Goal: Task Accomplishment & Management: Use online tool/utility

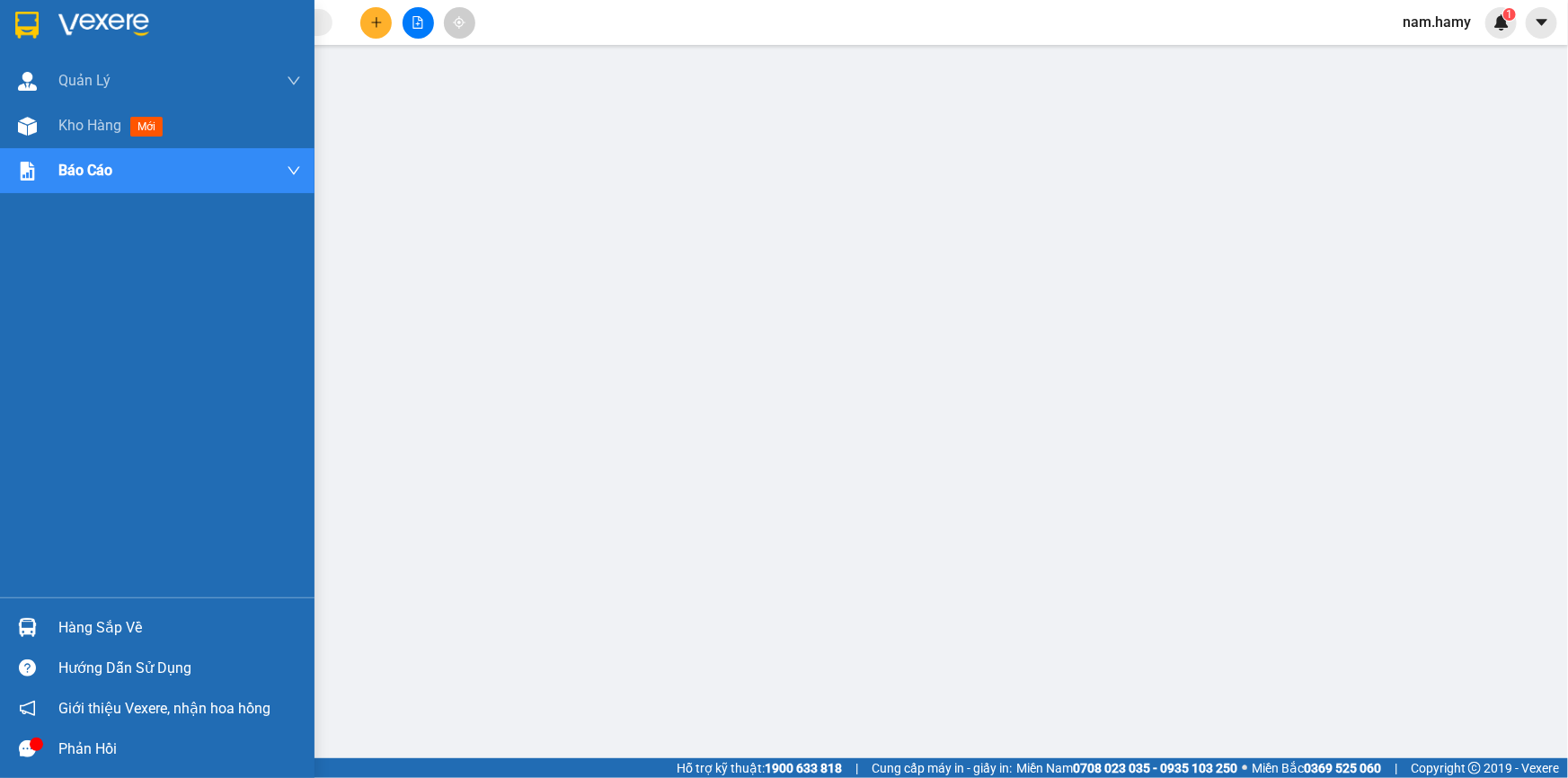
click at [21, 126] on img at bounding box center [27, 126] width 19 height 19
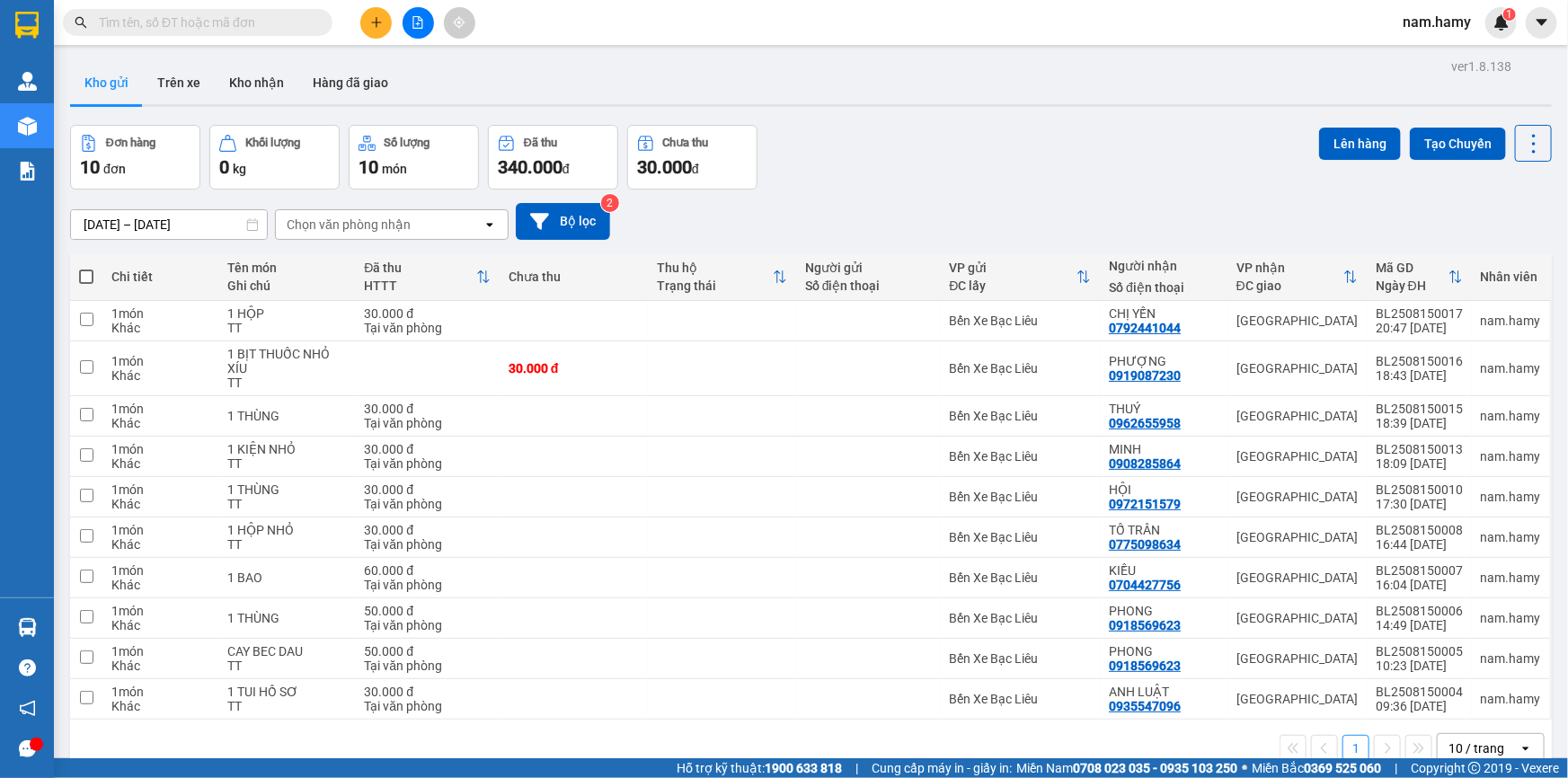
click at [86, 277] on span at bounding box center [86, 276] width 14 height 14
click at [86, 268] on input "checkbox" at bounding box center [86, 268] width 0 height 0
checkbox input "true"
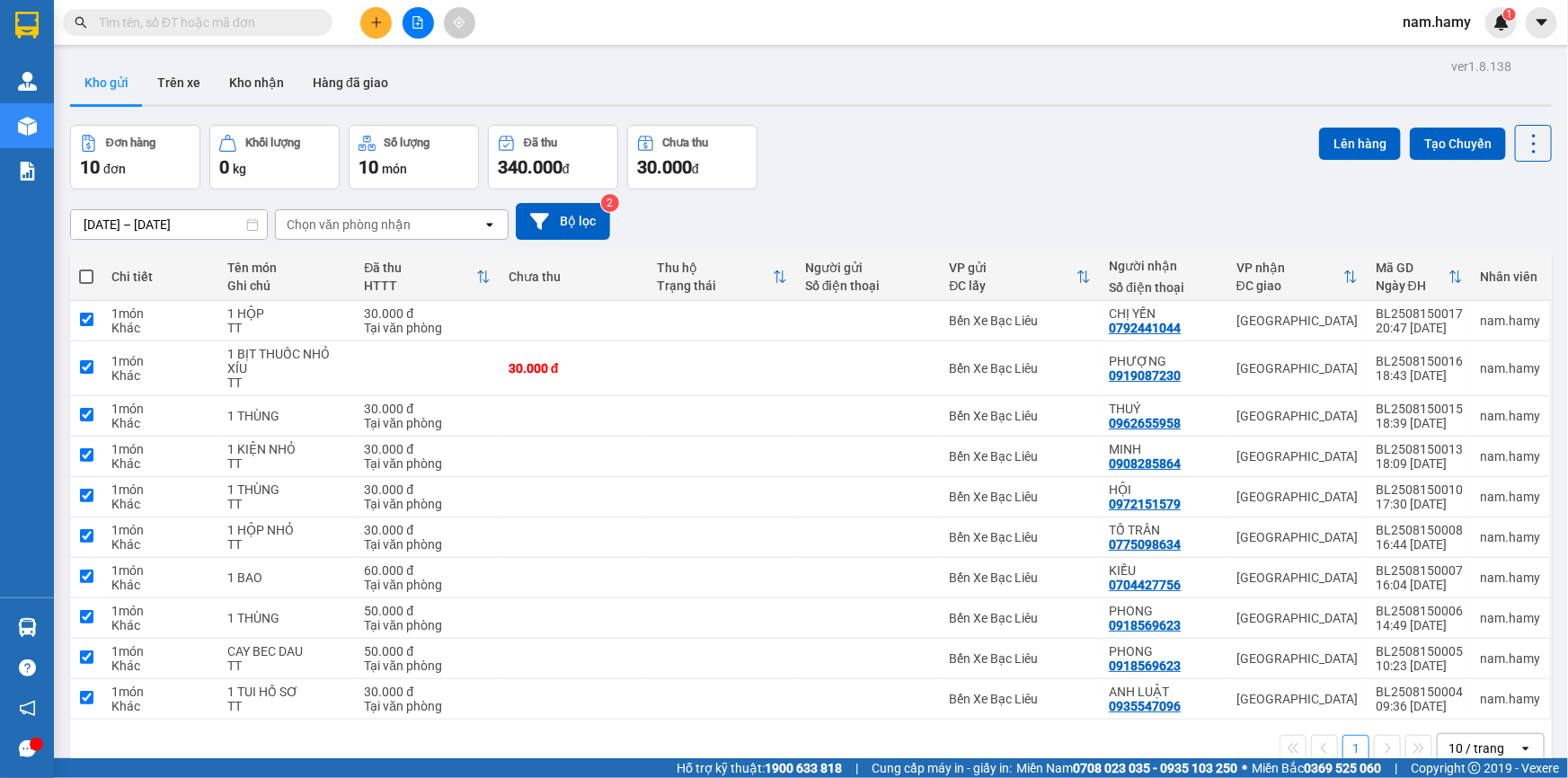
checkbox input "true"
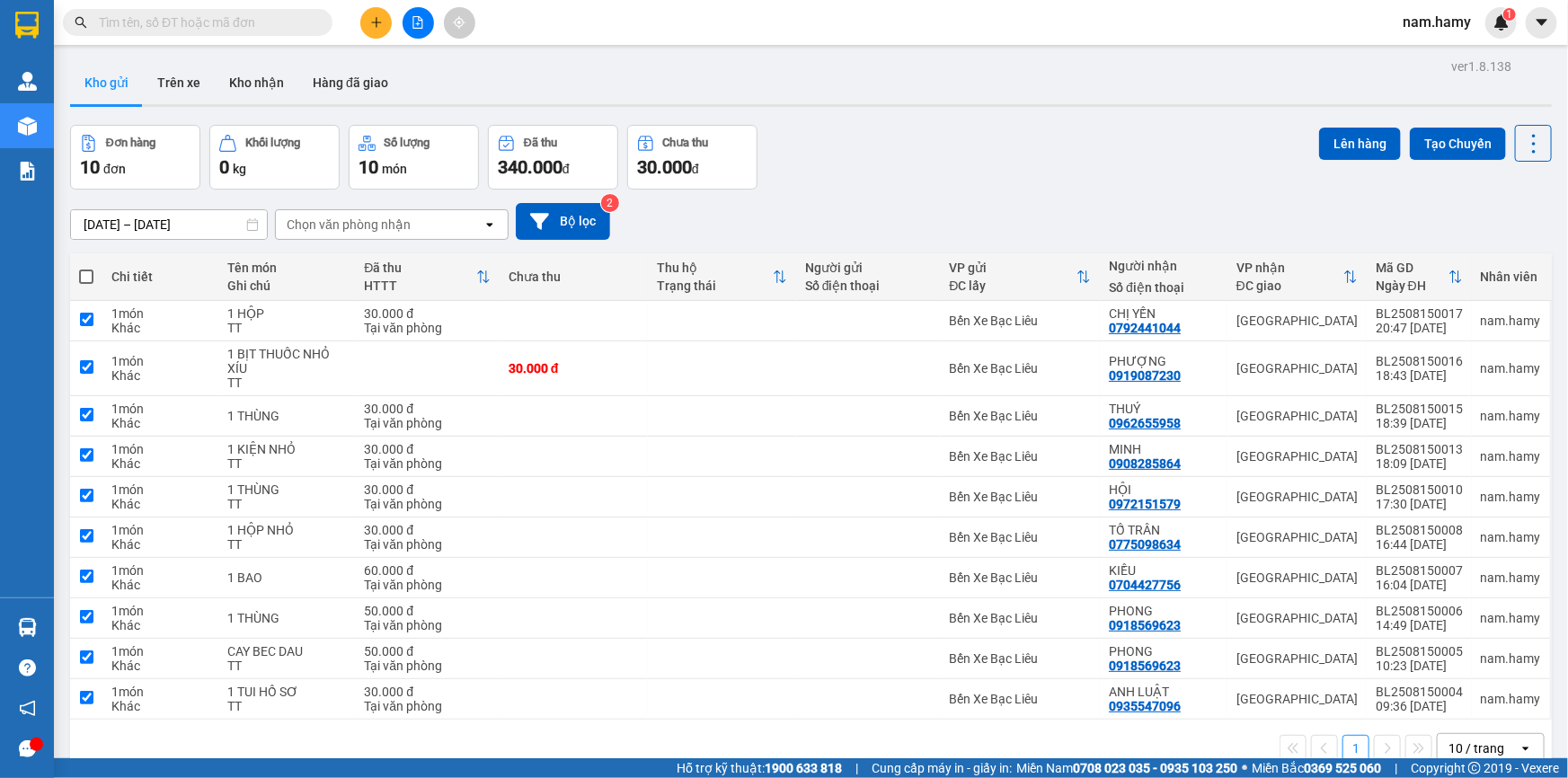
checkbox input "true"
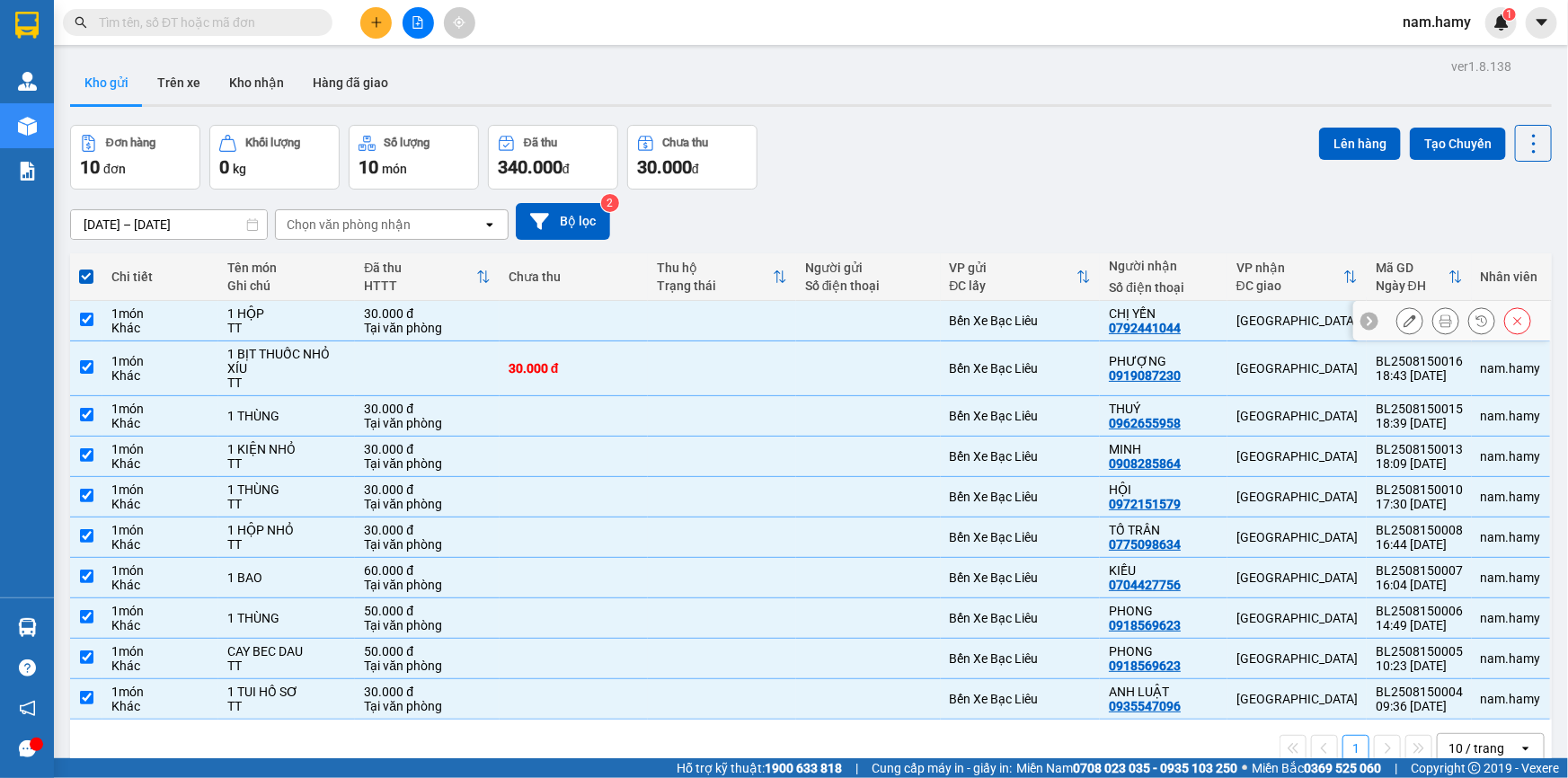
click at [529, 322] on td at bounding box center [574, 321] width 149 height 41
checkbox input "false"
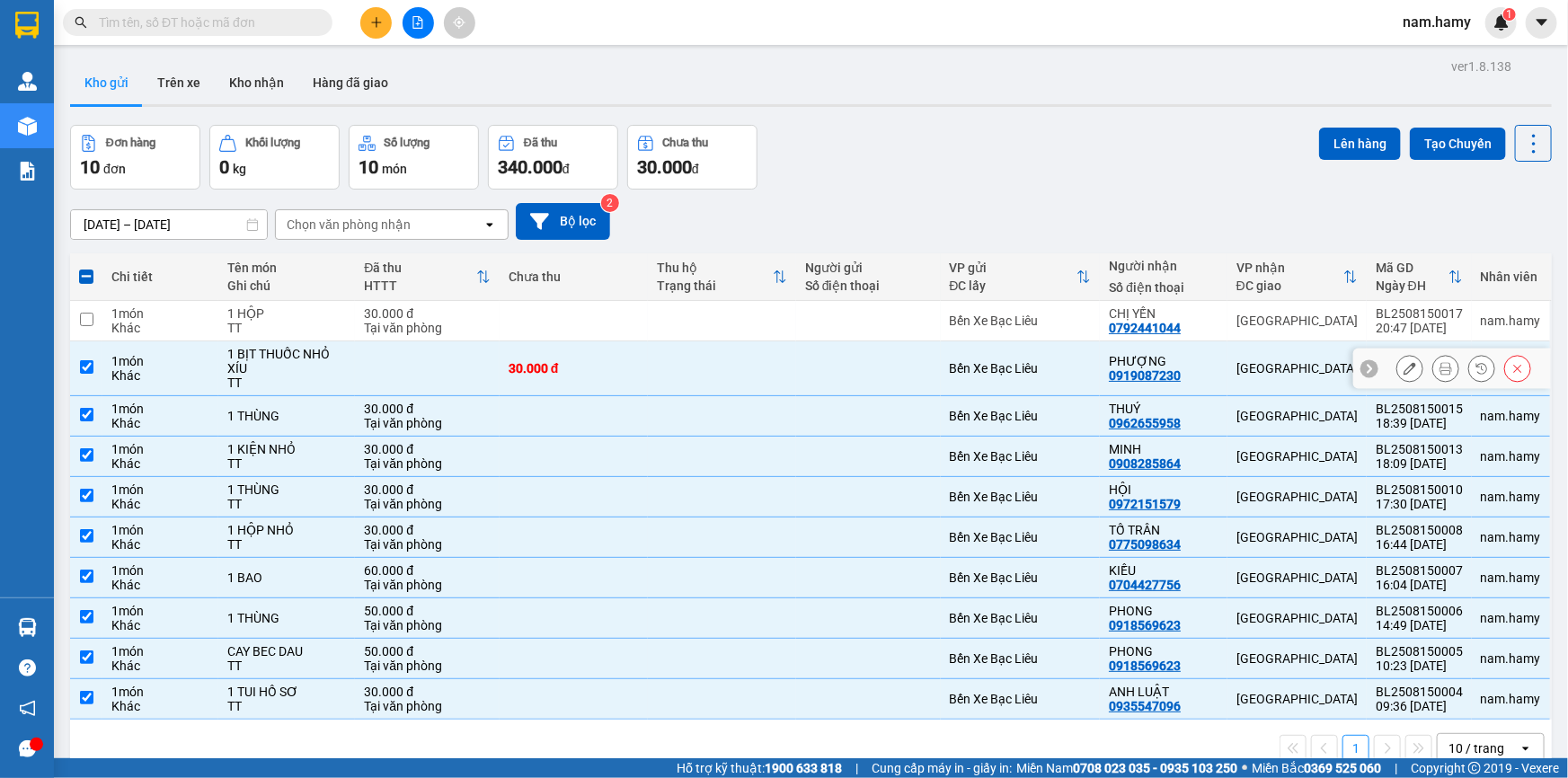
click at [520, 378] on td "30.000 đ" at bounding box center [574, 369] width 149 height 55
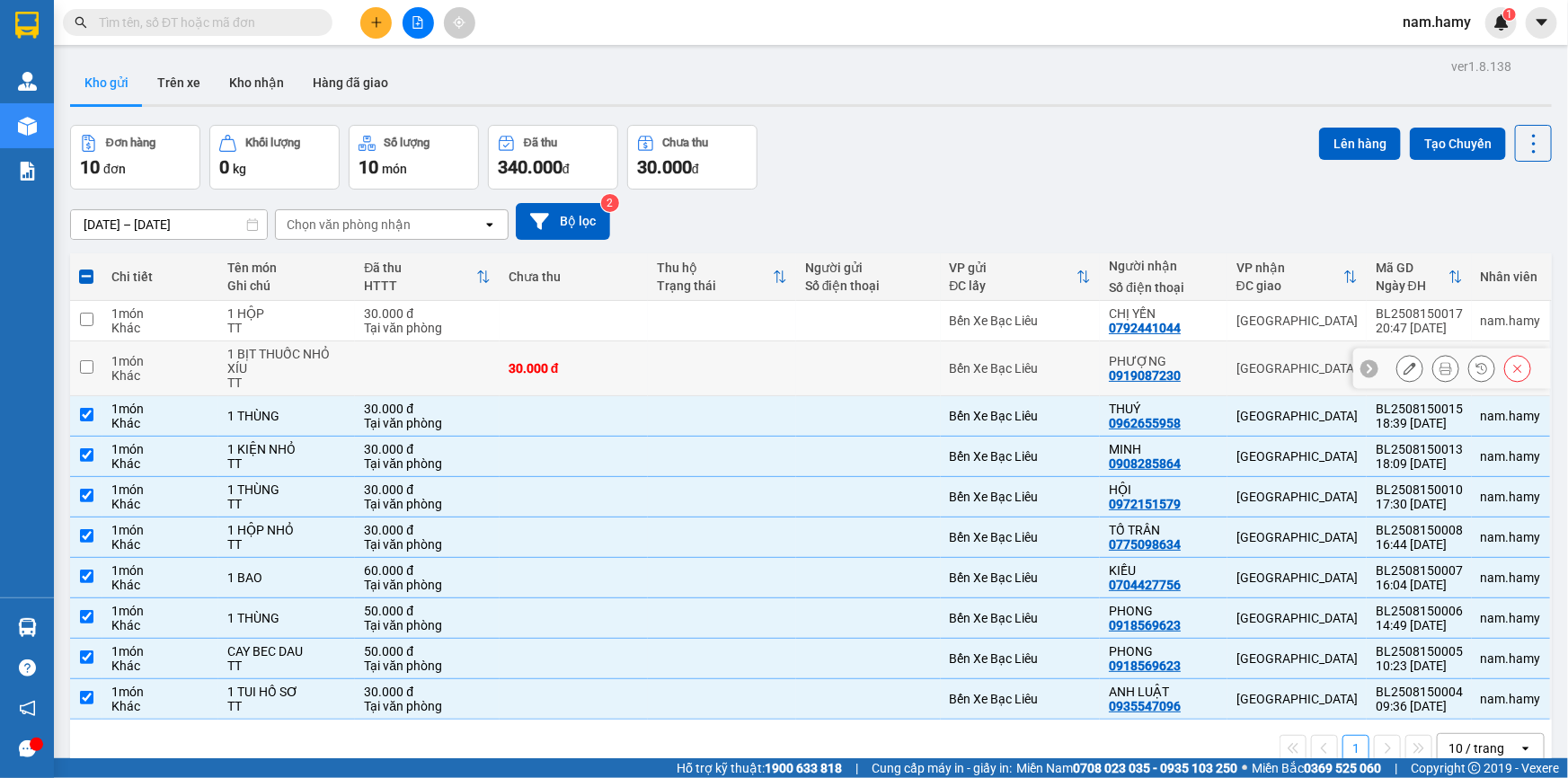
checkbox input "false"
click at [517, 413] on td at bounding box center [574, 416] width 149 height 41
checkbox input "false"
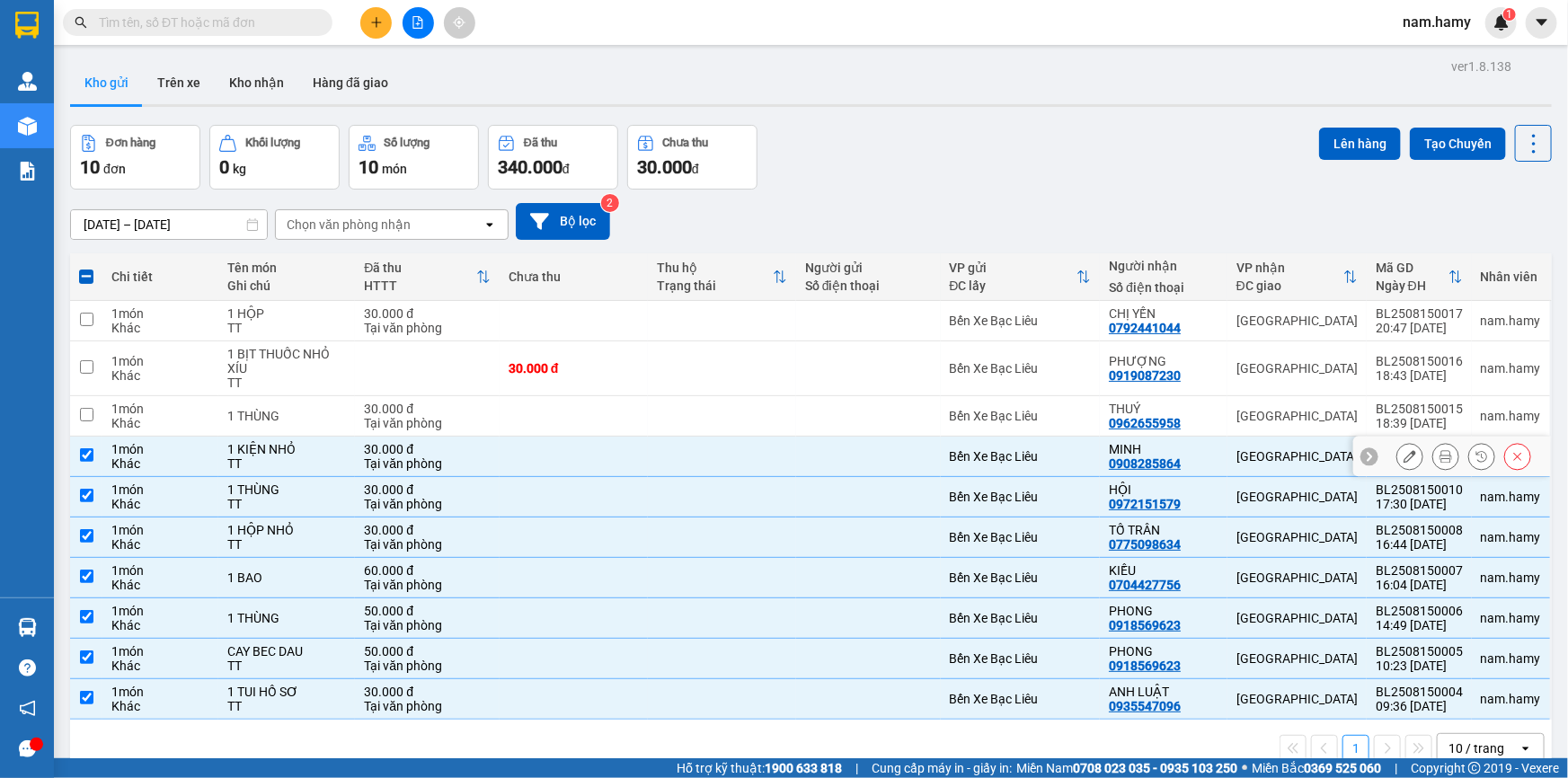
click at [507, 452] on td at bounding box center [574, 456] width 149 height 41
checkbox input "false"
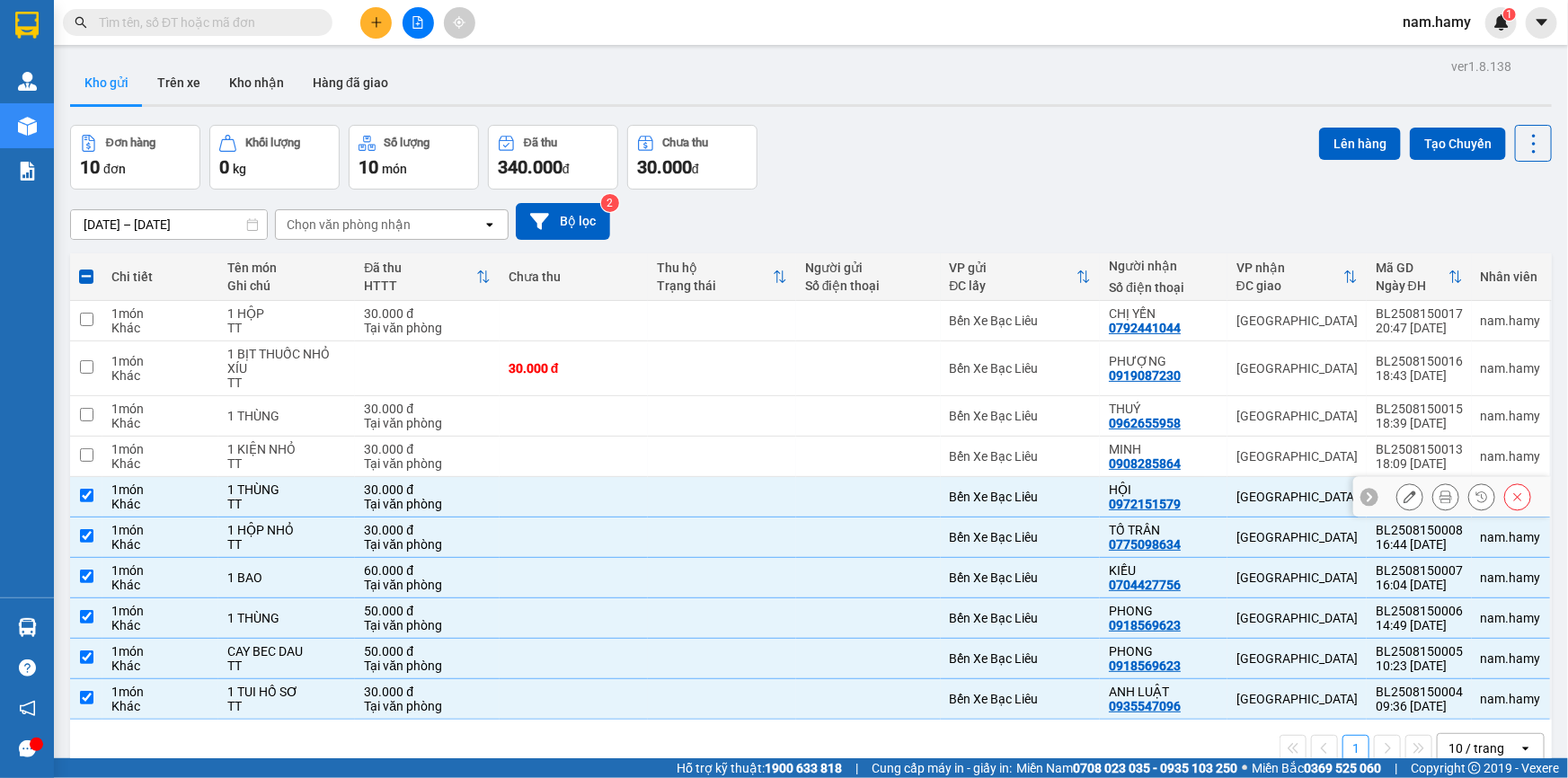
click at [515, 488] on td at bounding box center [574, 497] width 149 height 41
checkbox input "false"
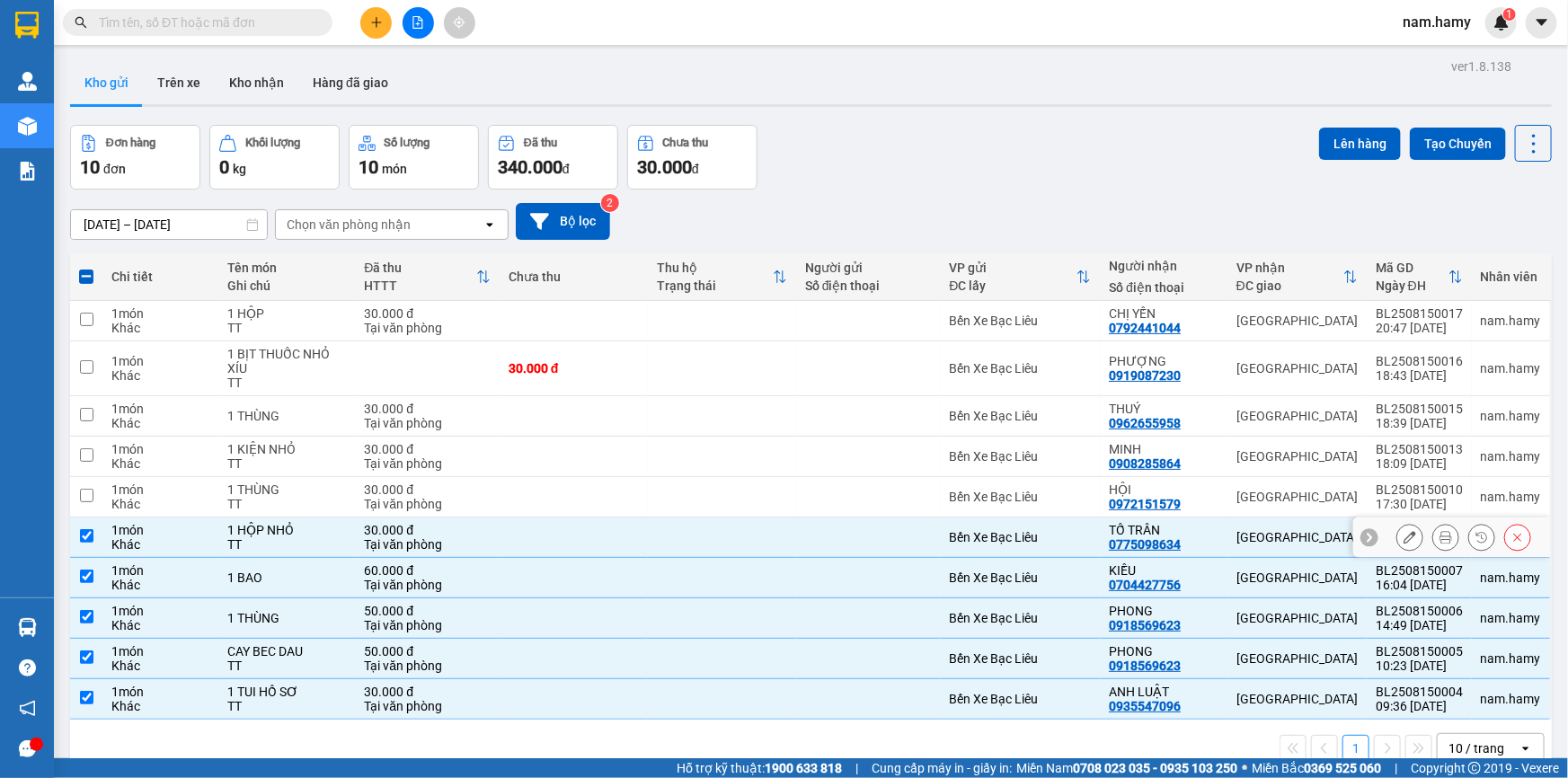
click at [526, 532] on td at bounding box center [574, 538] width 149 height 41
checkbox input "false"
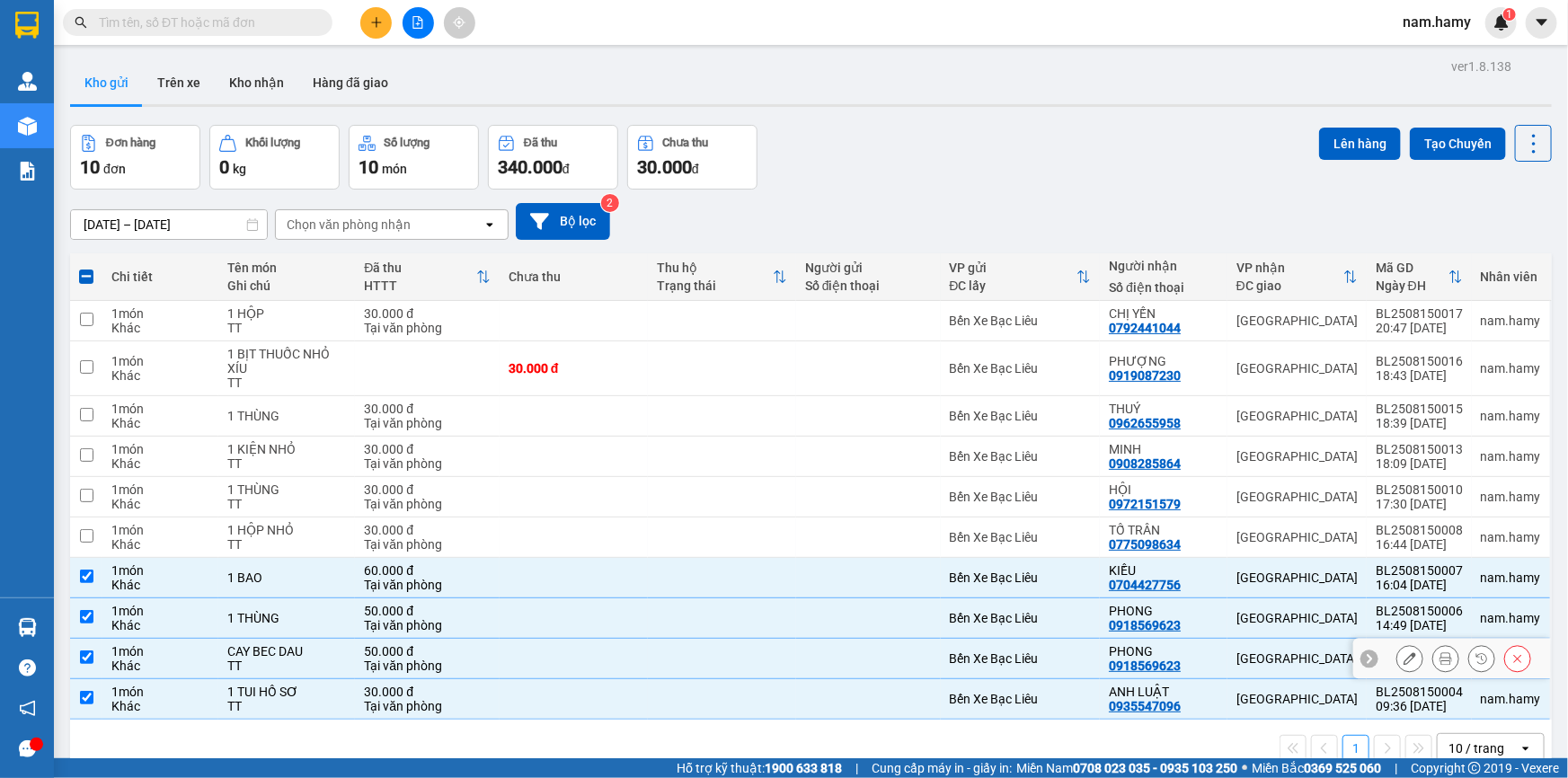
click at [533, 654] on td at bounding box center [574, 659] width 149 height 41
checkbox input "false"
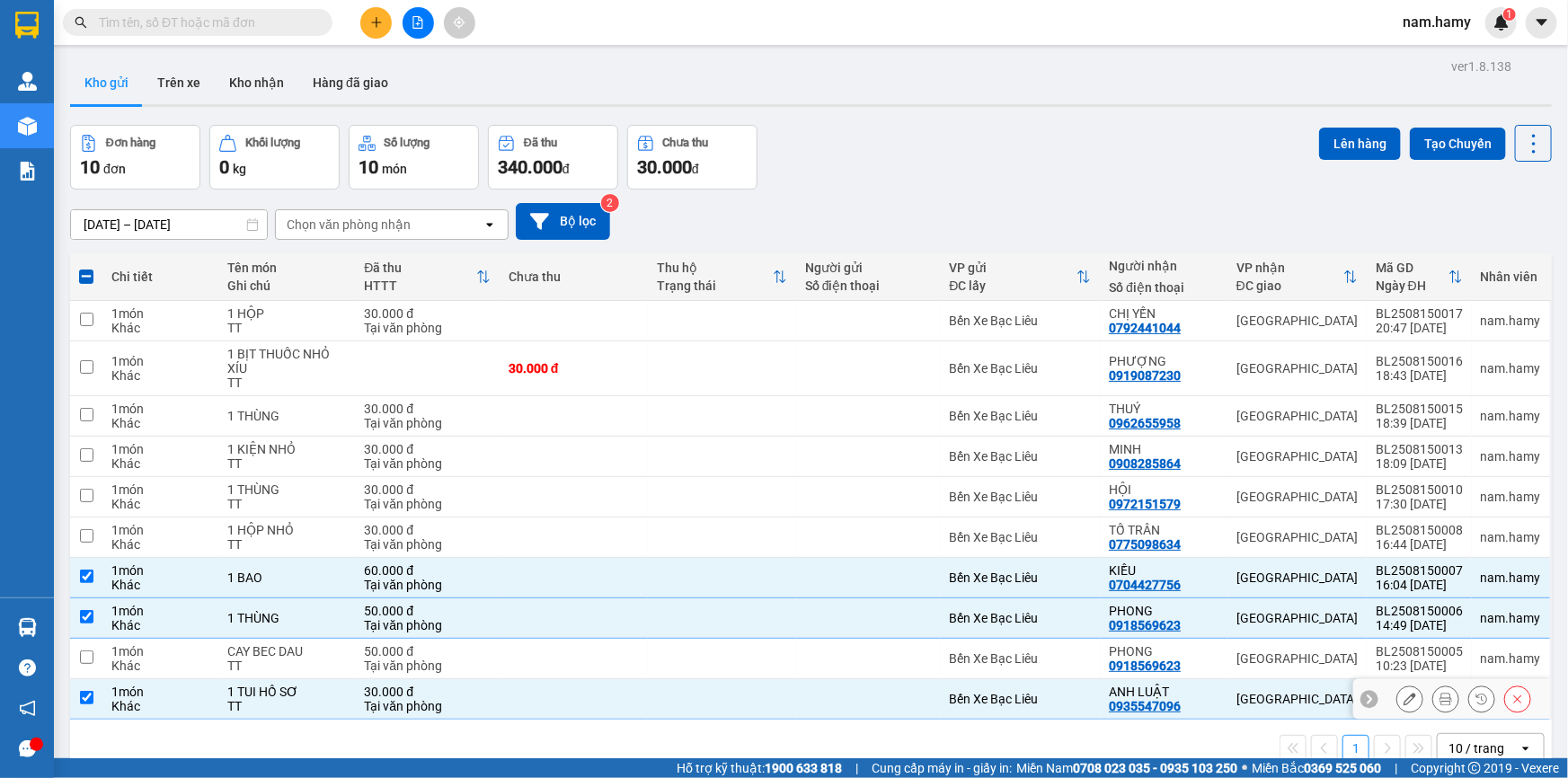
click at [537, 696] on td at bounding box center [574, 698] width 149 height 41
checkbox input "false"
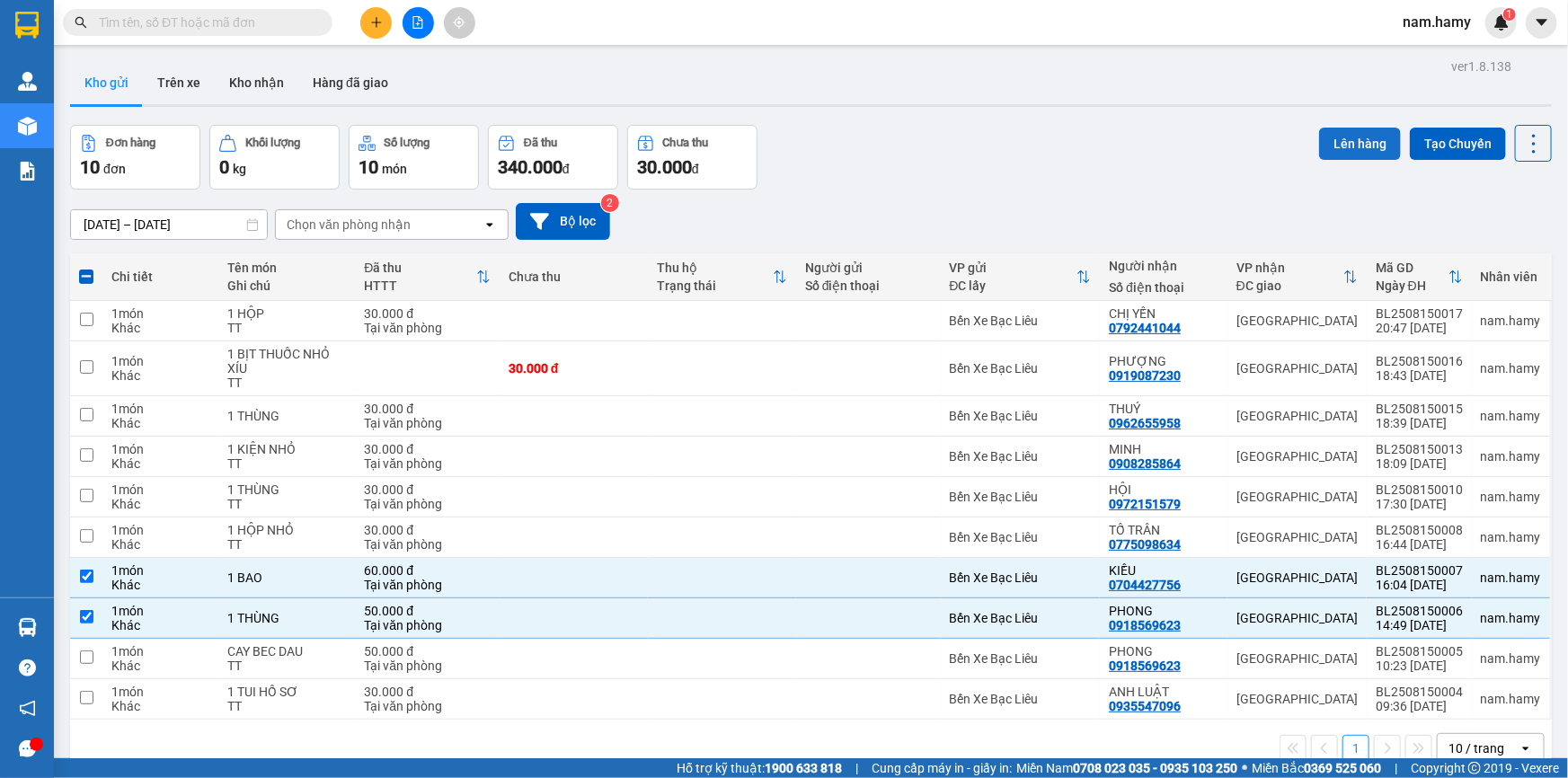
click at [1339, 133] on button "Lên hàng" at bounding box center [1360, 144] width 81 height 32
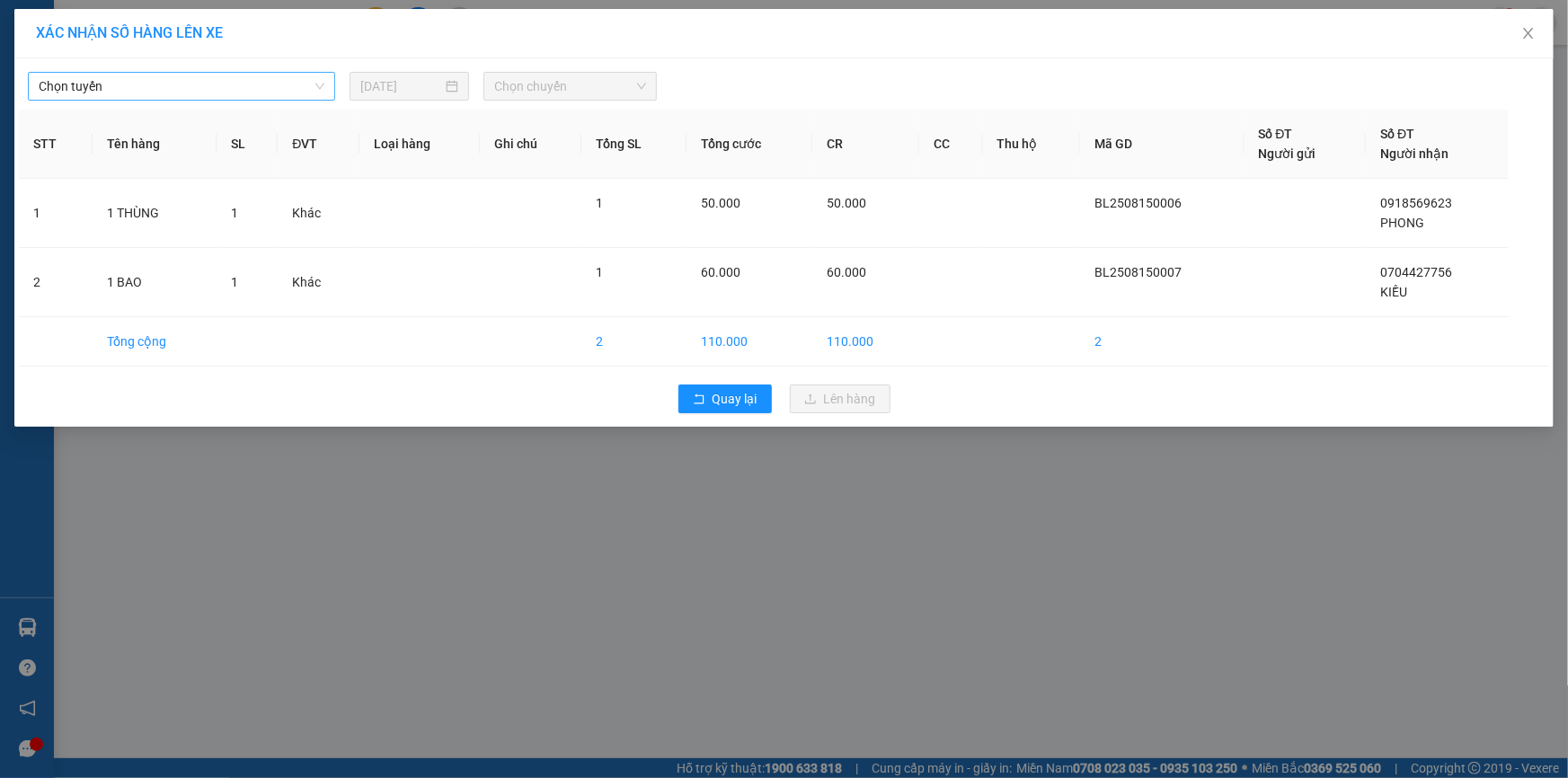
click at [234, 90] on span "Chọn tuyến" at bounding box center [182, 86] width 286 height 27
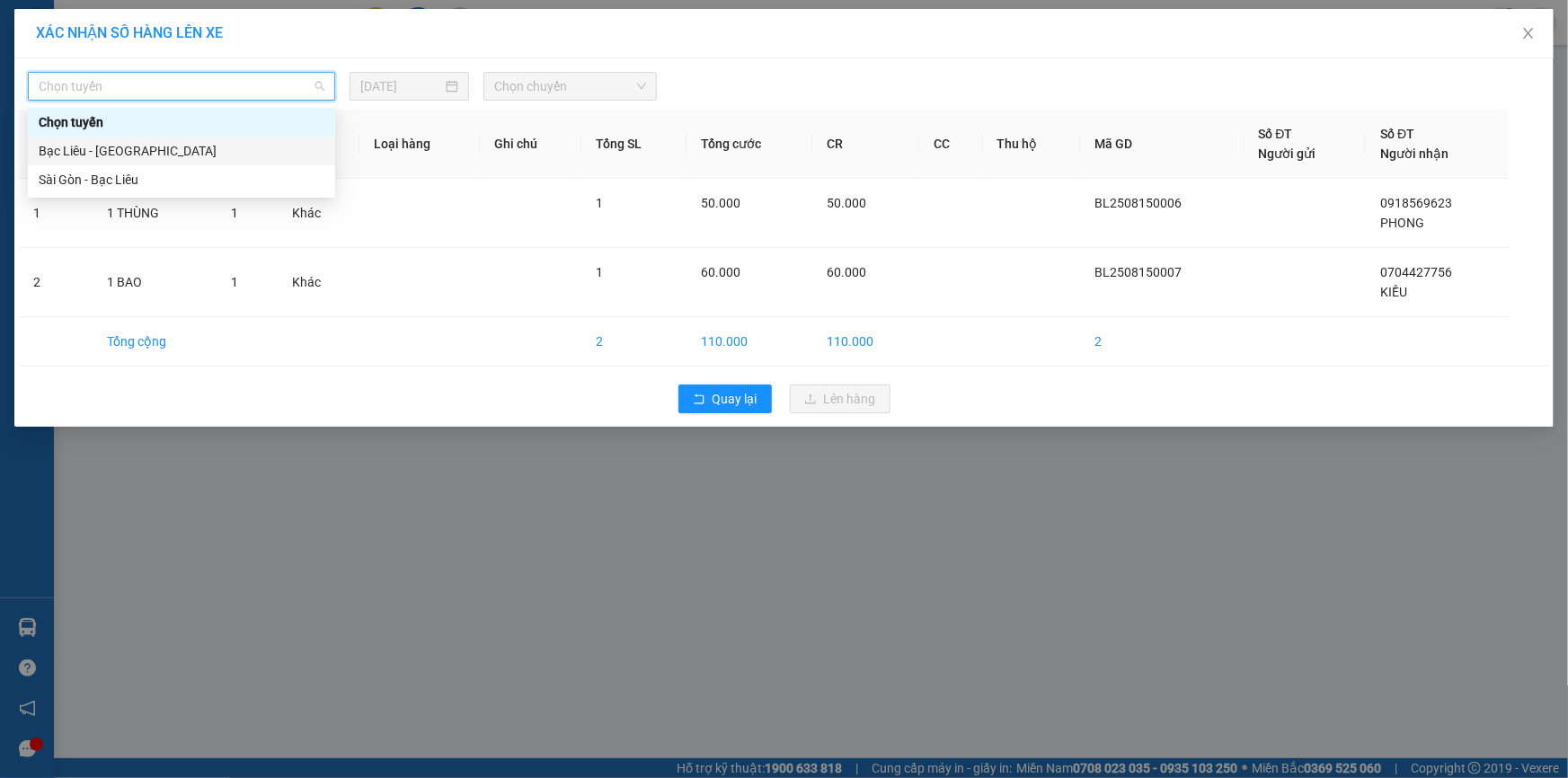
click at [236, 144] on div "Bạc Liêu - [GEOGRAPHIC_DATA]" at bounding box center [182, 150] width 286 height 20
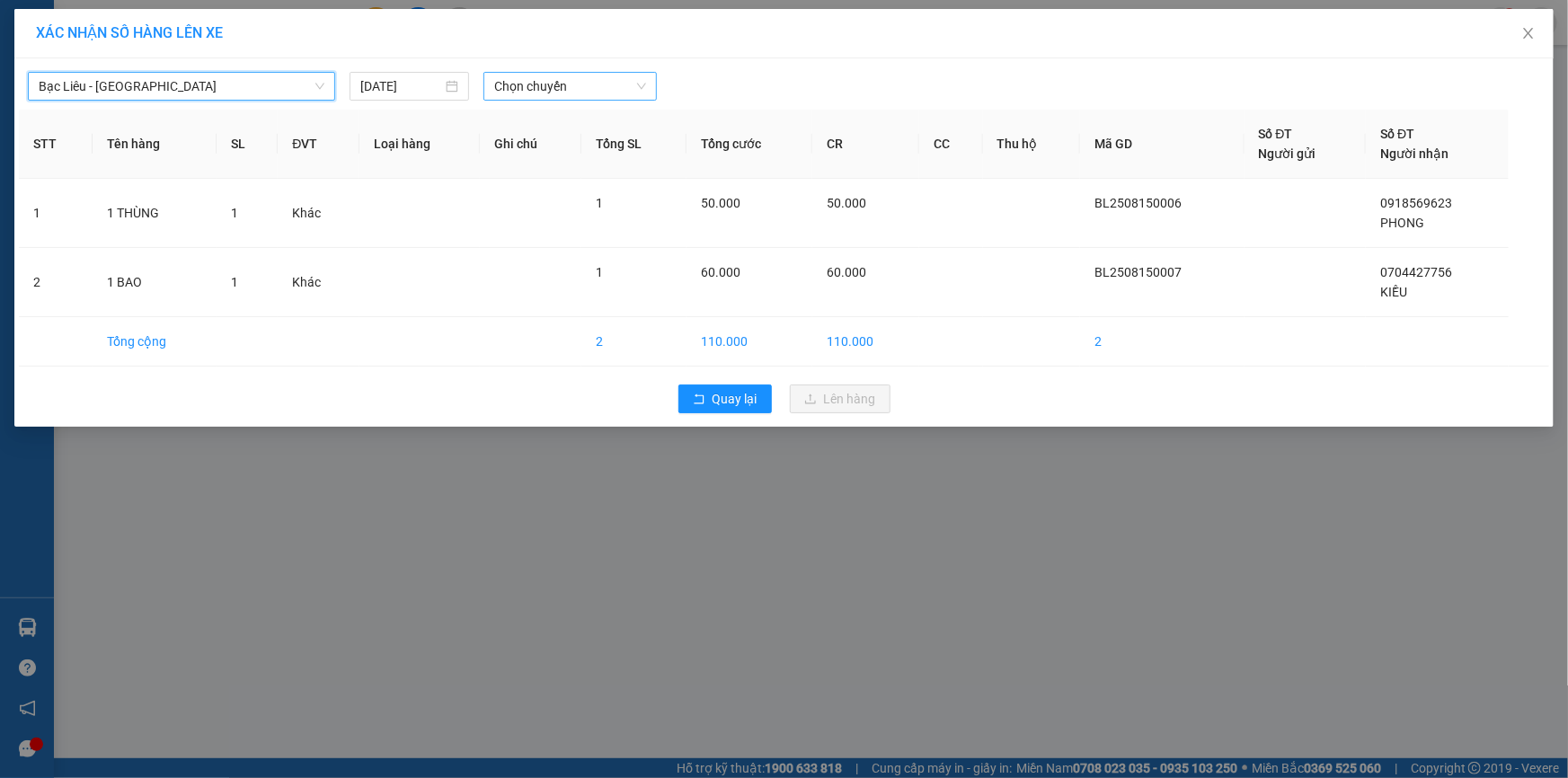
click at [540, 84] on span "Chọn chuyến" at bounding box center [570, 86] width 151 height 27
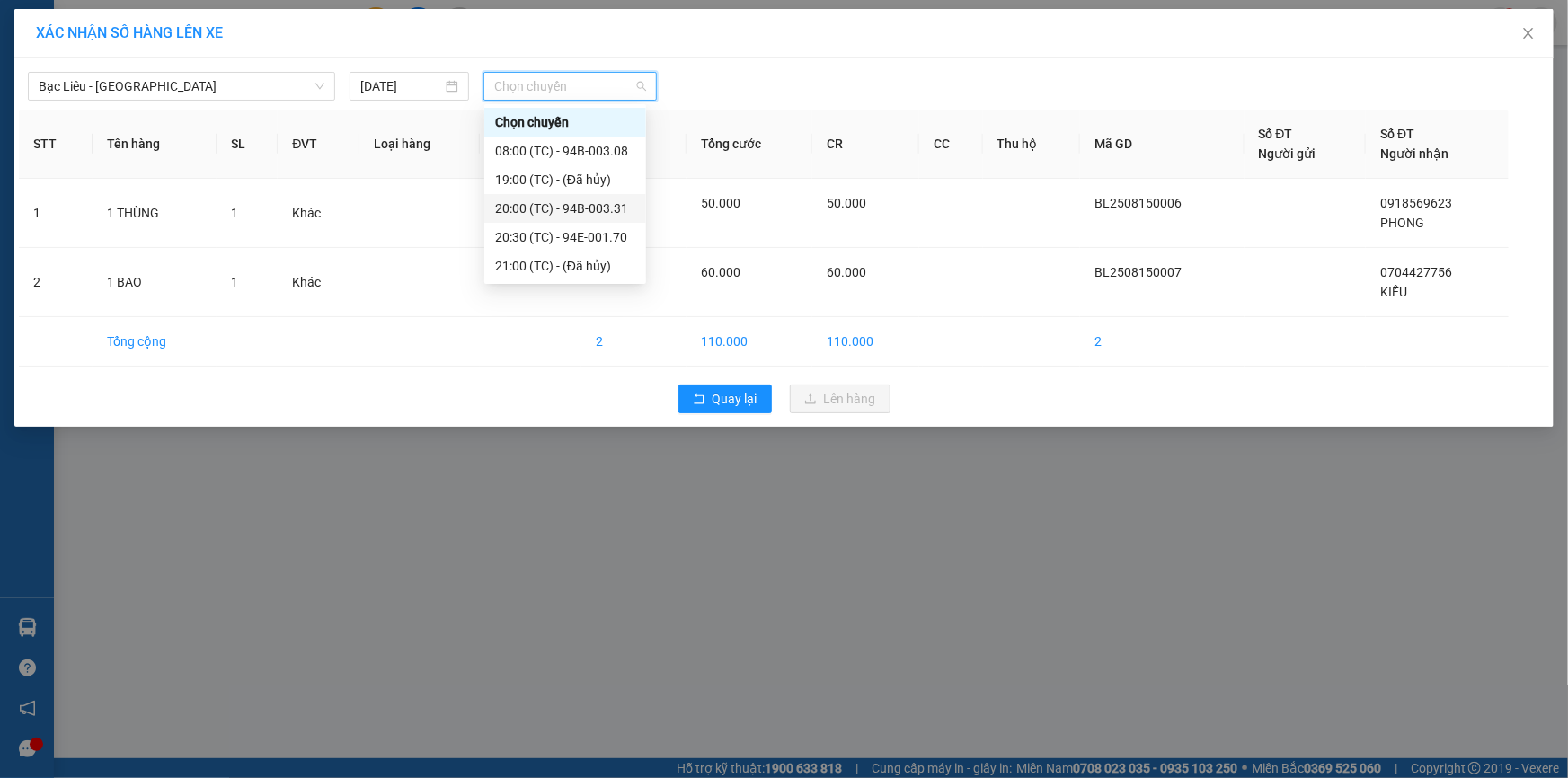
click at [580, 210] on div "20:00 (TC) - 94B-003.31" at bounding box center [565, 208] width 140 height 20
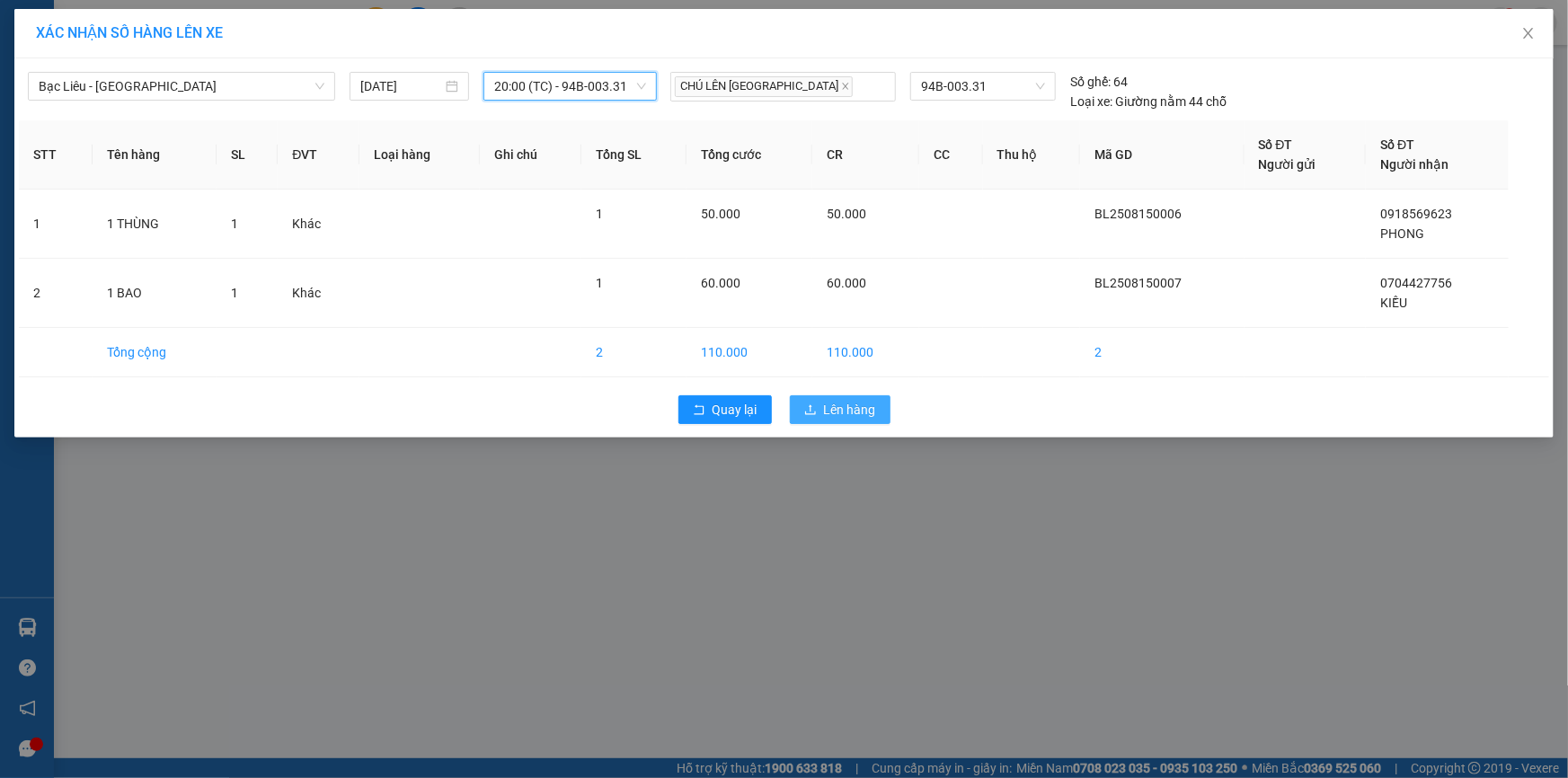
click at [837, 400] on span "Lên hàng" at bounding box center [849, 409] width 52 height 20
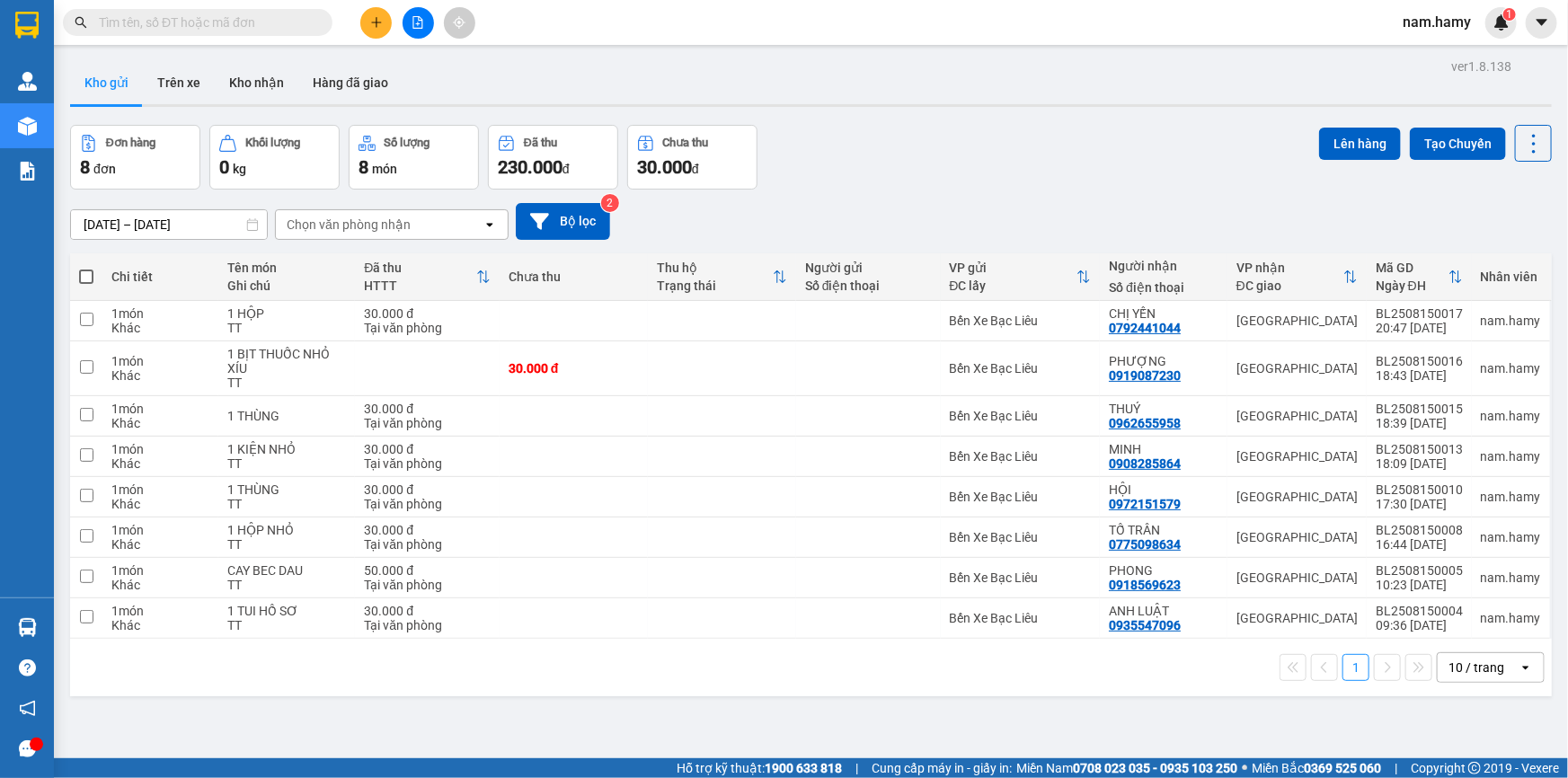
click at [84, 270] on span at bounding box center [86, 276] width 14 height 14
click at [86, 268] on input "checkbox" at bounding box center [86, 268] width 0 height 0
checkbox input "true"
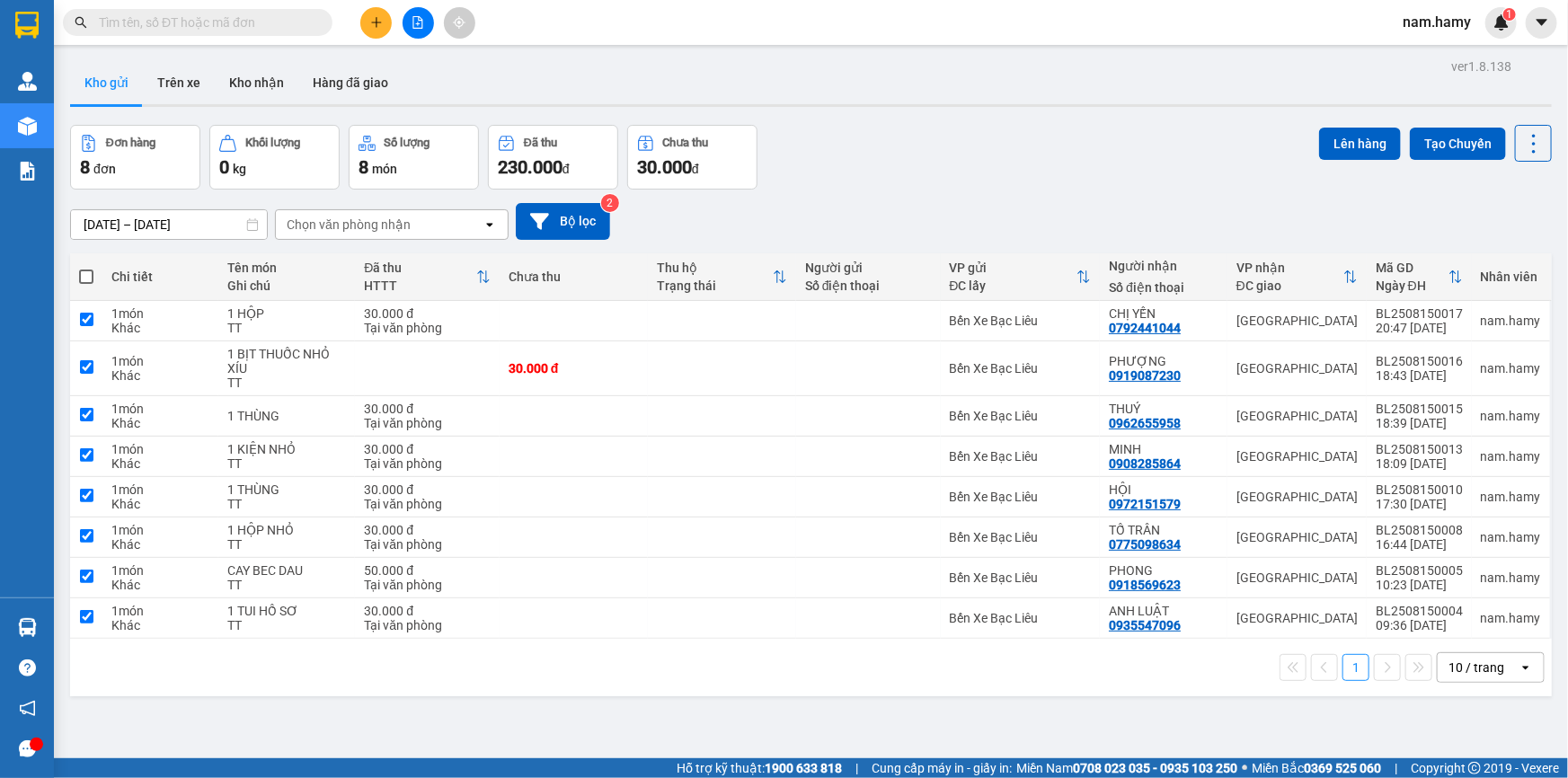
checkbox input "true"
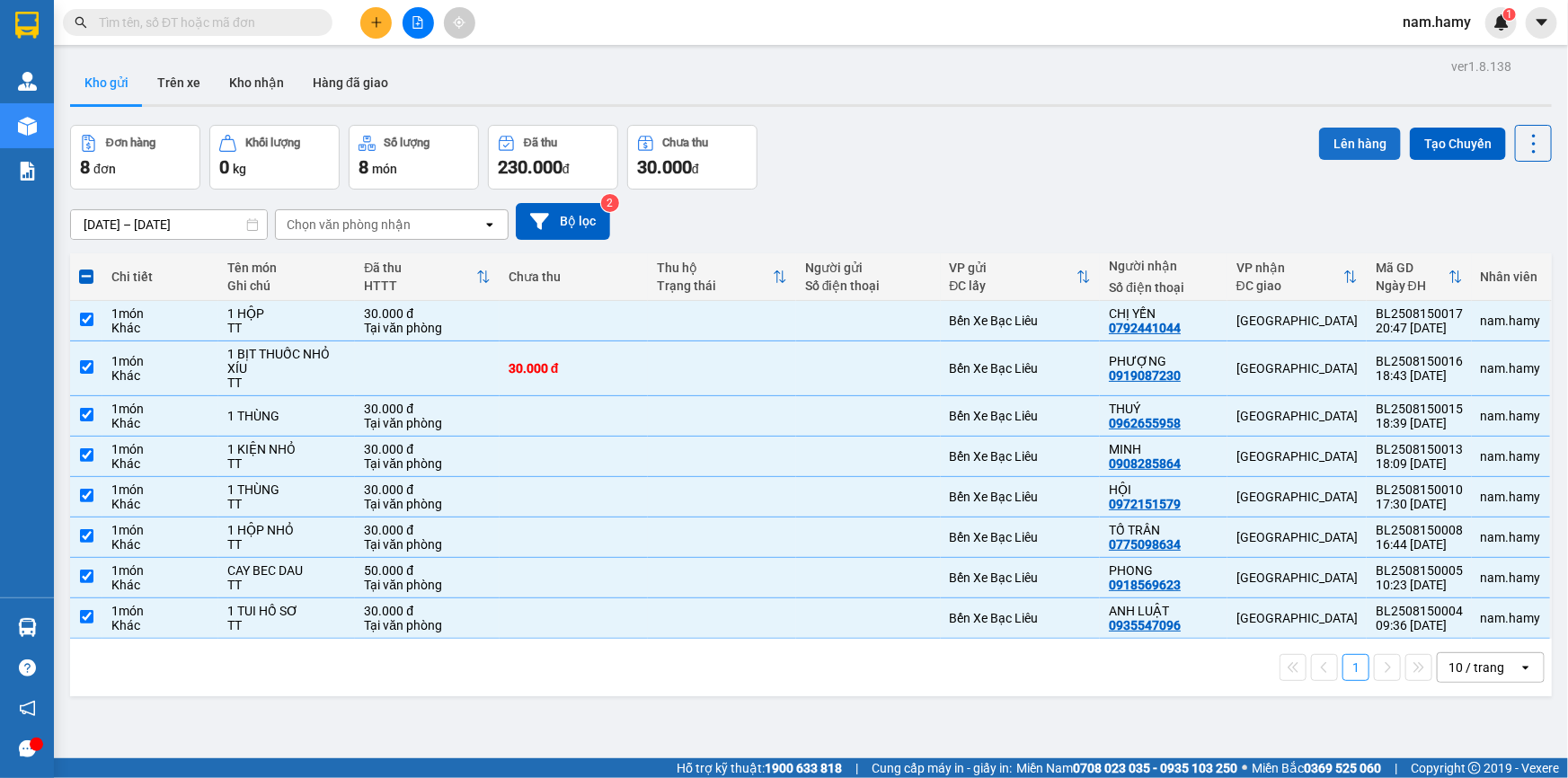
click at [1356, 143] on button "Lên hàng" at bounding box center [1360, 144] width 81 height 32
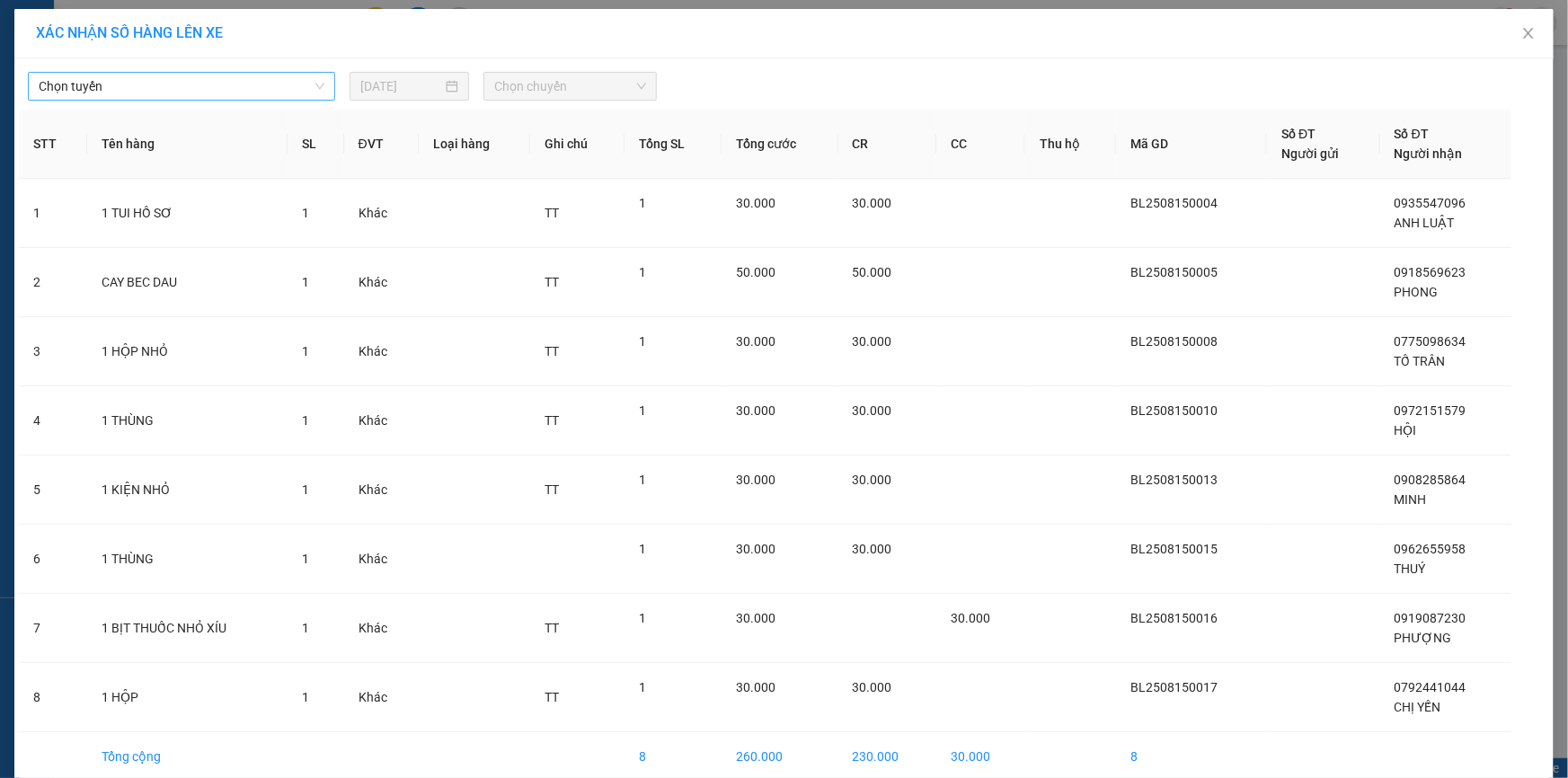
click at [188, 85] on span "Chọn tuyến" at bounding box center [182, 86] width 286 height 27
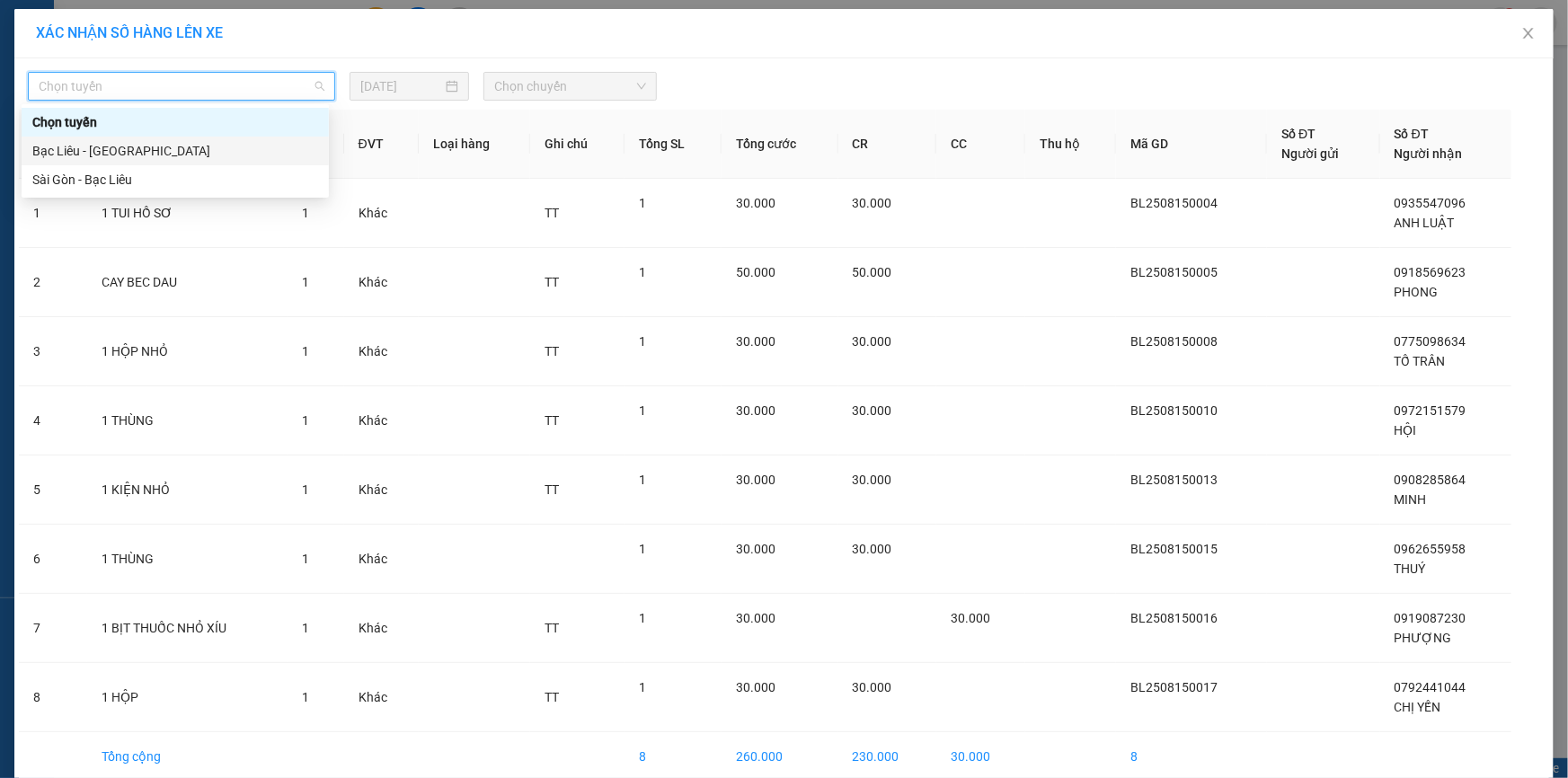
click at [187, 146] on div "Bạc Liêu - [GEOGRAPHIC_DATA]" at bounding box center [175, 150] width 286 height 20
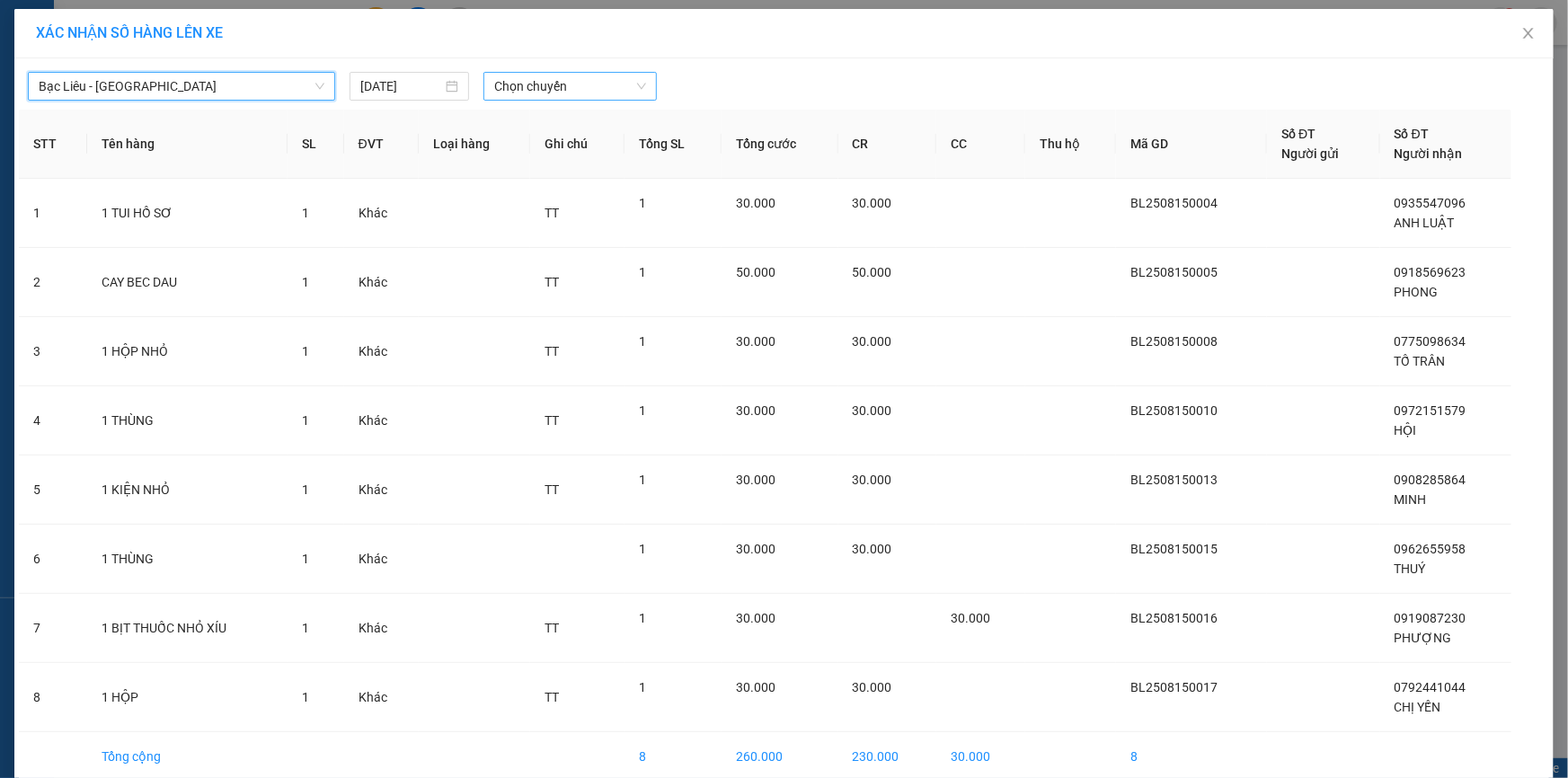
click at [596, 81] on span "Chọn chuyến" at bounding box center [570, 86] width 151 height 27
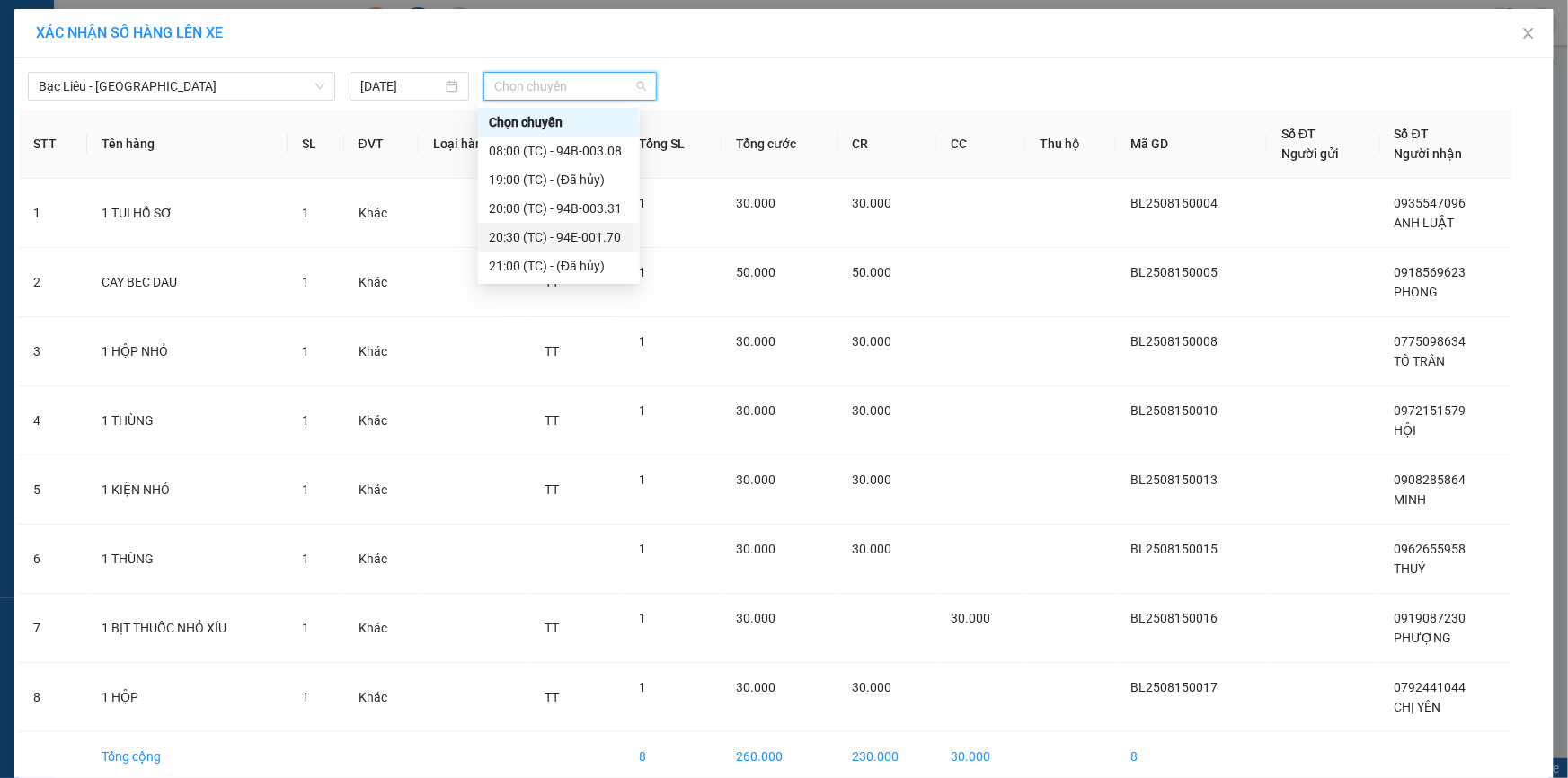
click at [593, 236] on div "20:30 (TC) - 94E-001.70" at bounding box center [559, 237] width 140 height 20
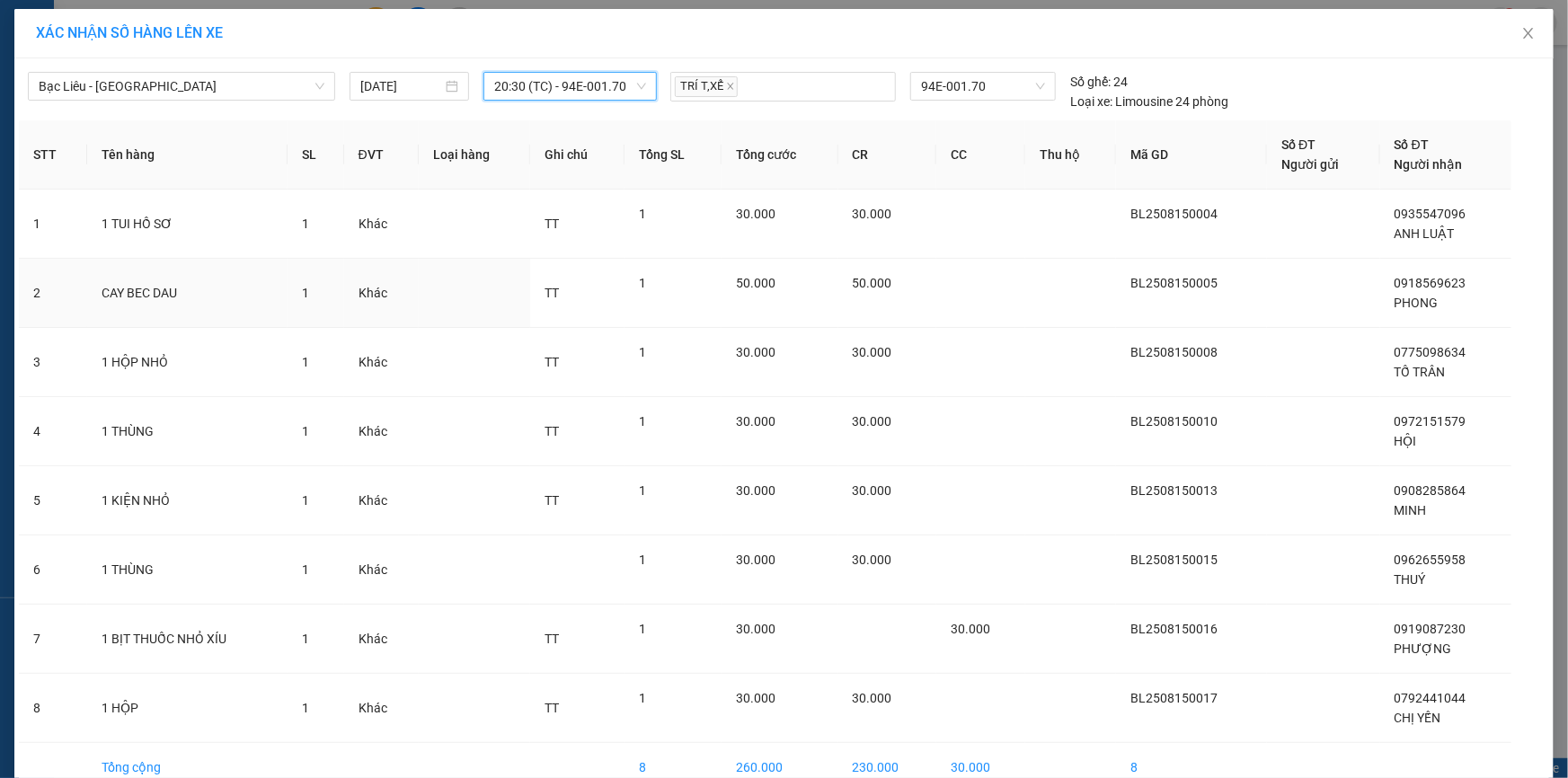
scroll to position [95, 0]
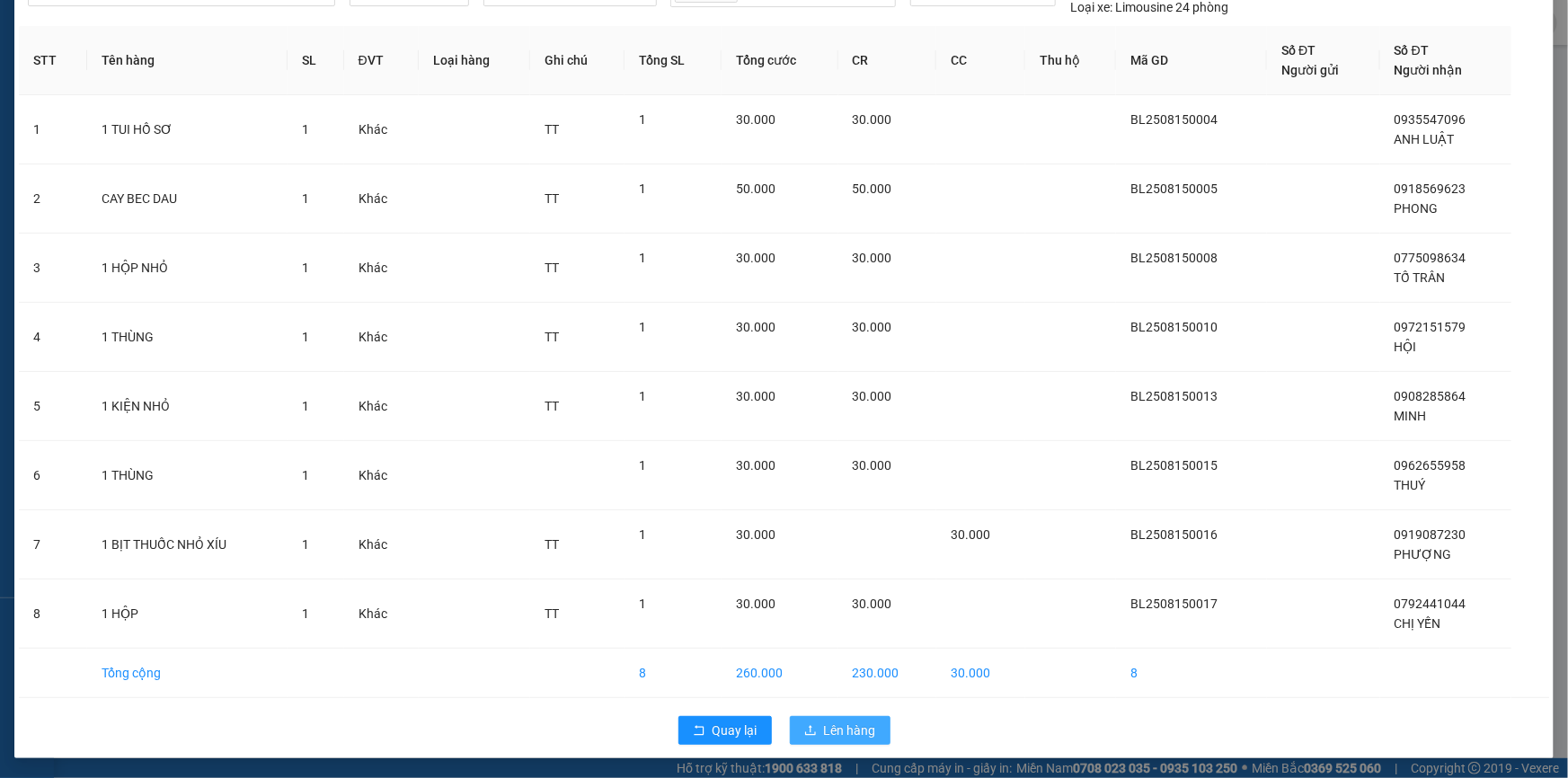
click at [837, 730] on span "Lên hàng" at bounding box center [849, 730] width 52 height 20
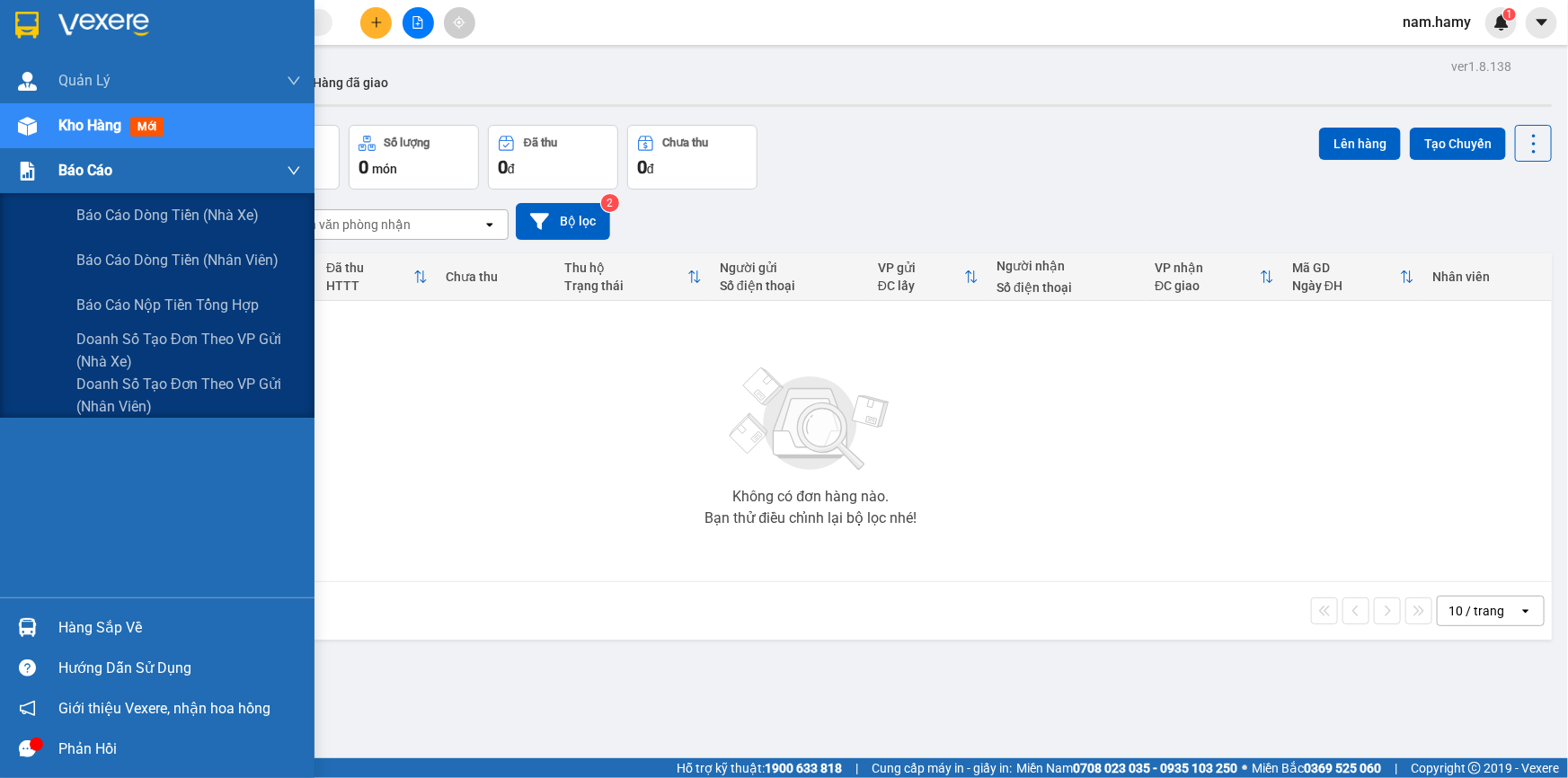
click at [122, 174] on div "Báo cáo" at bounding box center [180, 170] width 242 height 44
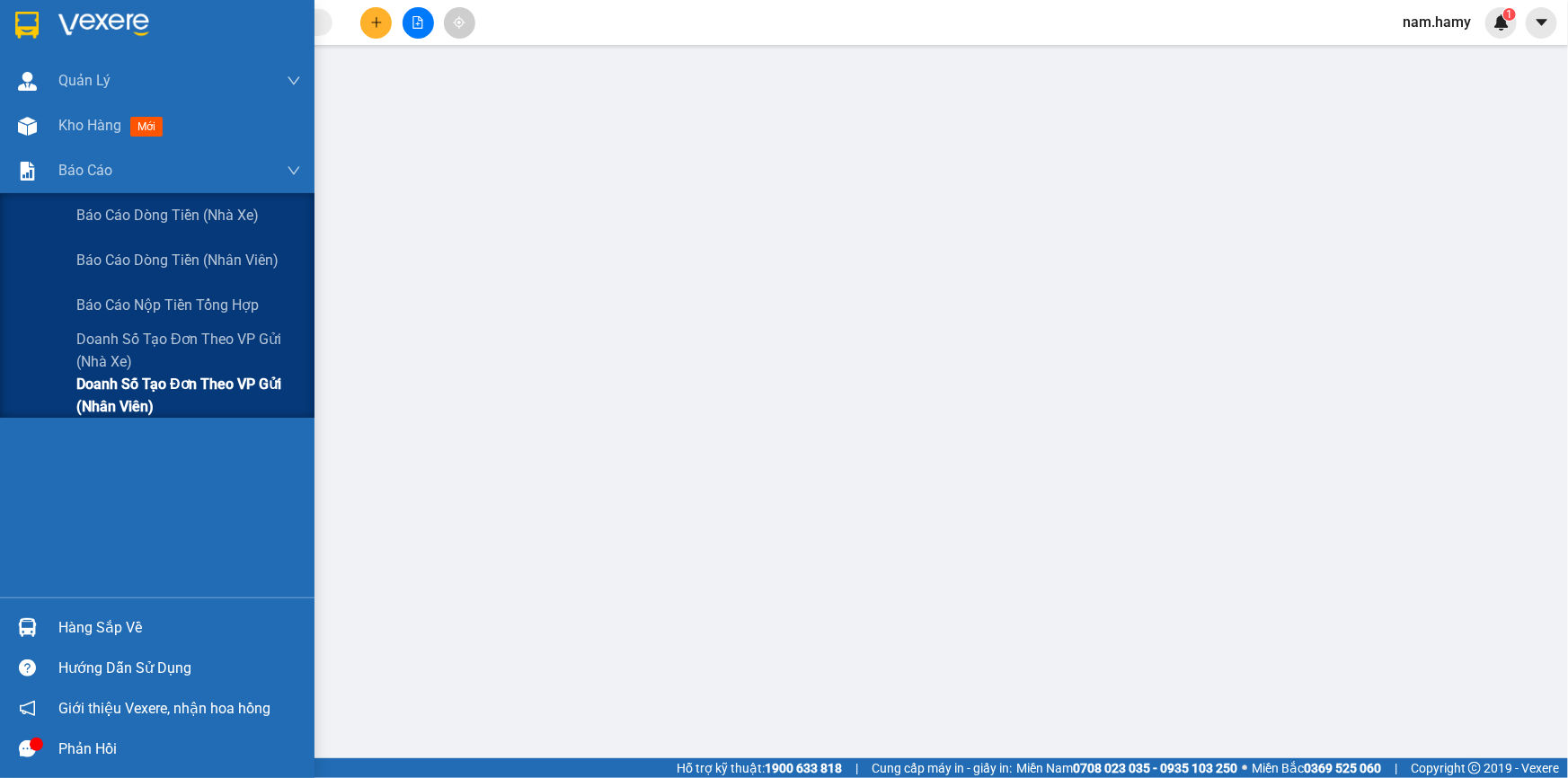
click at [165, 387] on span "Doanh số tạo đơn theo VP gửi (nhân viên)" at bounding box center [188, 395] width 224 height 44
